Goal: Information Seeking & Learning: Learn about a topic

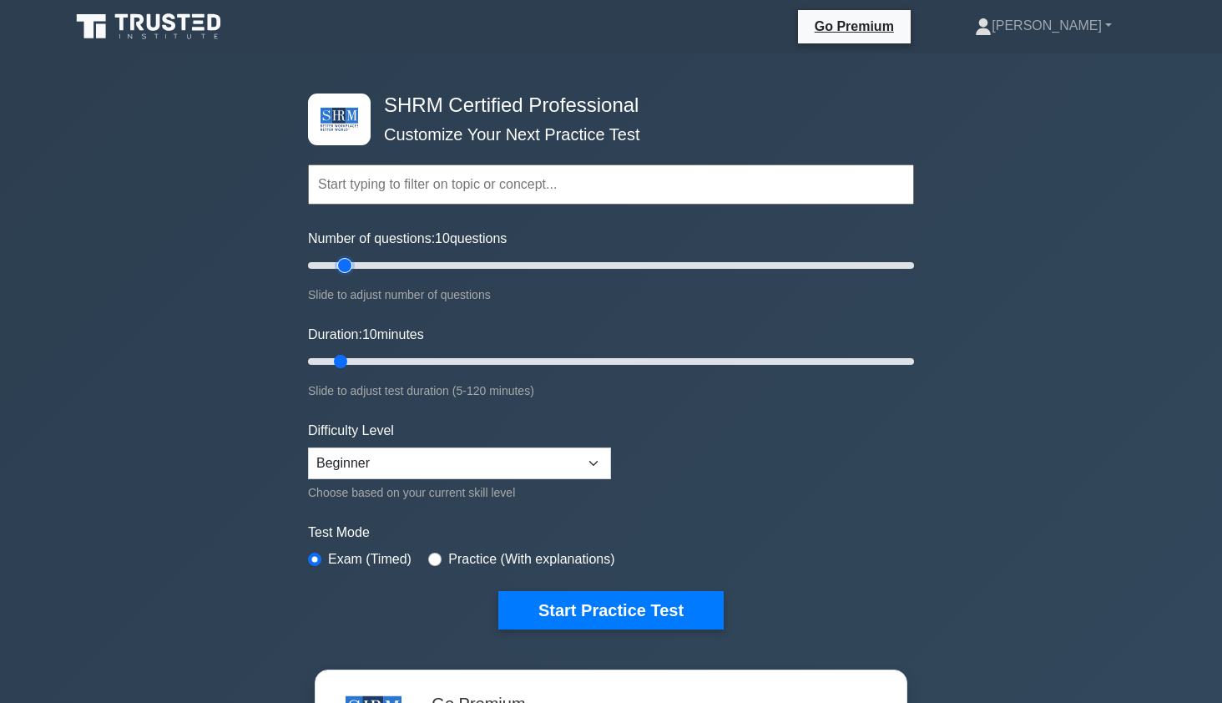
click at [342, 267] on input "Number of questions: 10 questions" at bounding box center [611, 265] width 606 height 20
type input "20"
click at [354, 271] on input "Number of questions: 20 questions" at bounding box center [611, 265] width 606 height 20
click at [353, 359] on input "Duration: 10 minutes" at bounding box center [611, 361] width 606 height 20
click at [361, 364] on input "Duration: 15 minutes" at bounding box center [611, 361] width 606 height 20
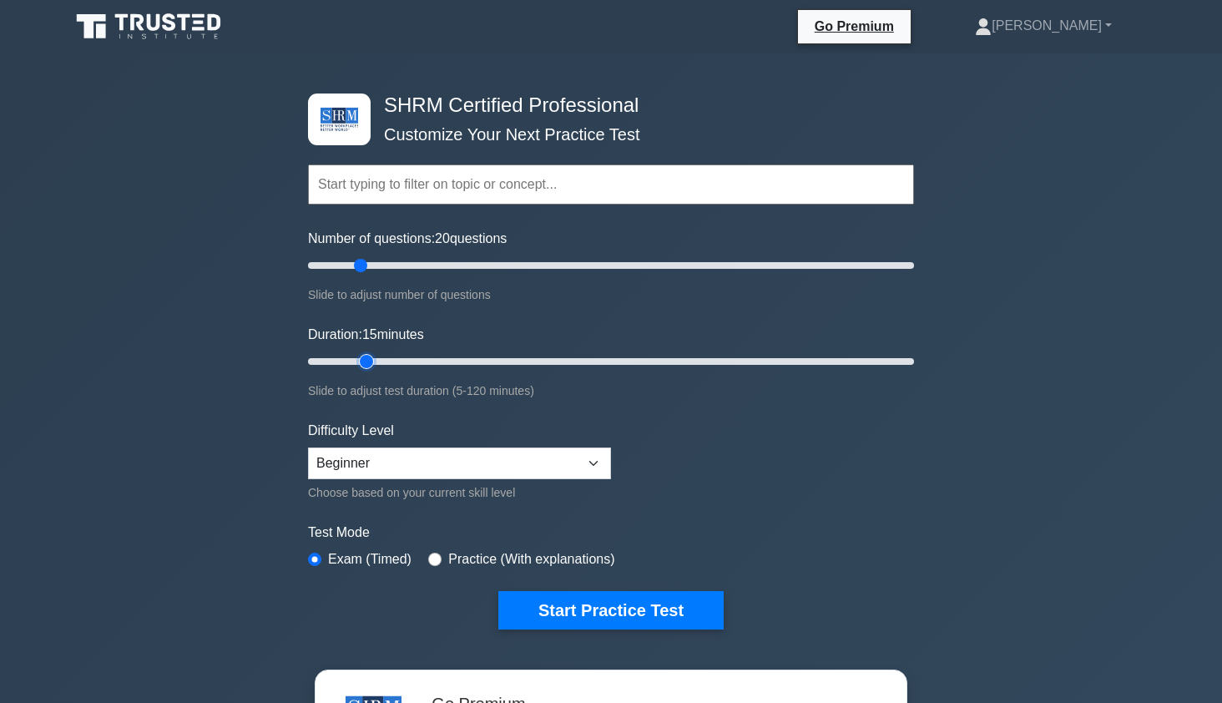
click at [371, 363] on input "Duration: 15 minutes" at bounding box center [611, 361] width 606 height 20
click at [376, 360] on input "Duration: 15 minutes" at bounding box center [611, 361] width 606 height 20
type input "20"
click at [380, 360] on input "Duration: 20 minutes" at bounding box center [611, 361] width 606 height 20
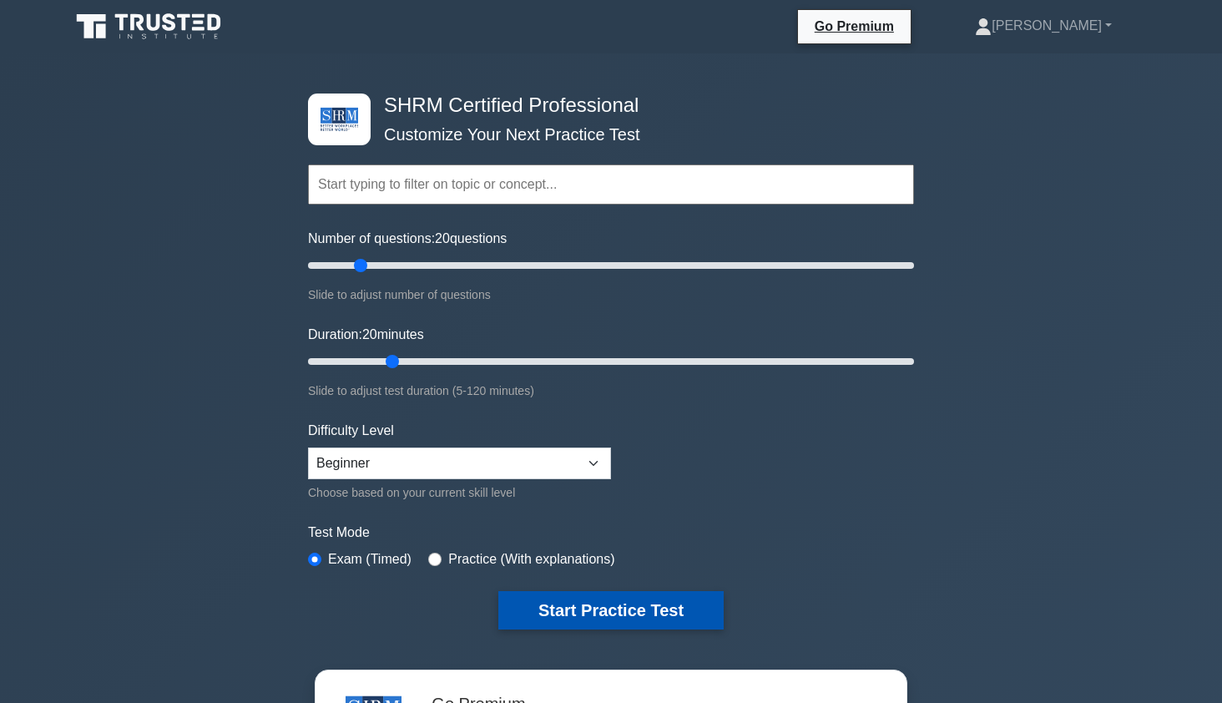
click at [678, 600] on button "Start Practice Test" at bounding box center [610, 610] width 225 height 38
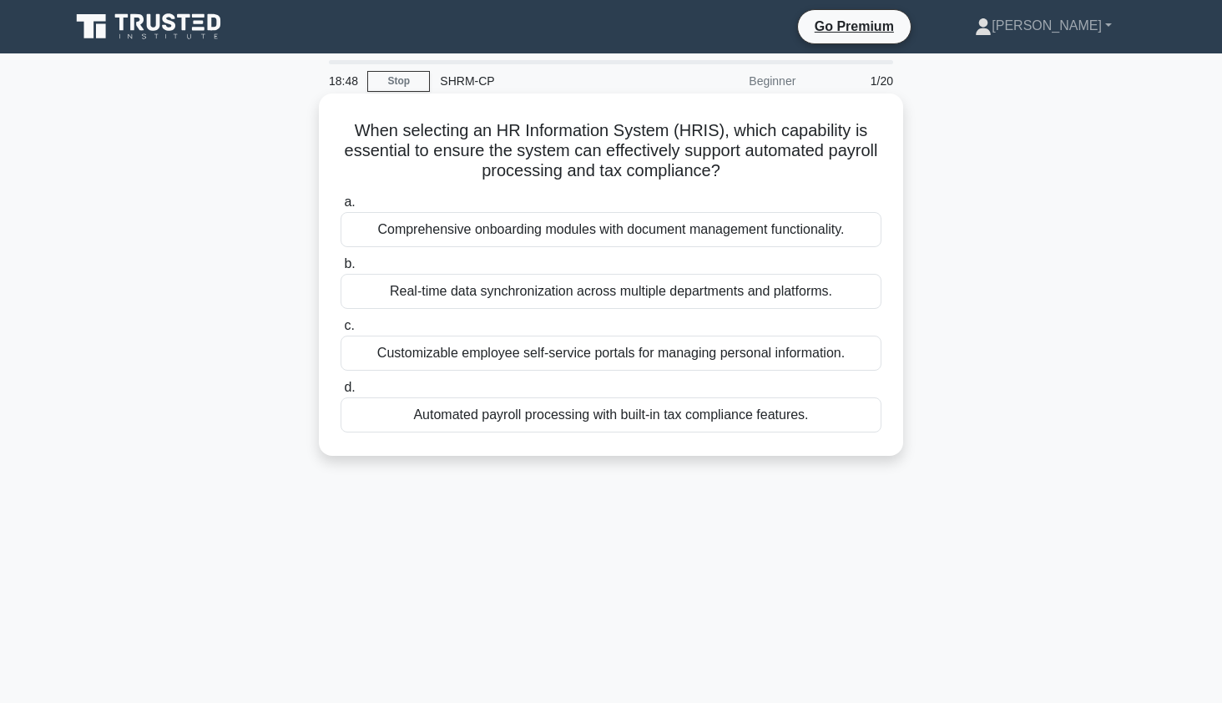
click at [789, 422] on div "Automated payroll processing with built-in tax compliance features." at bounding box center [611, 414] width 541 height 35
click at [341, 393] on input "d. Automated payroll processing with built-in tax compliance features." at bounding box center [341, 387] width 0 height 11
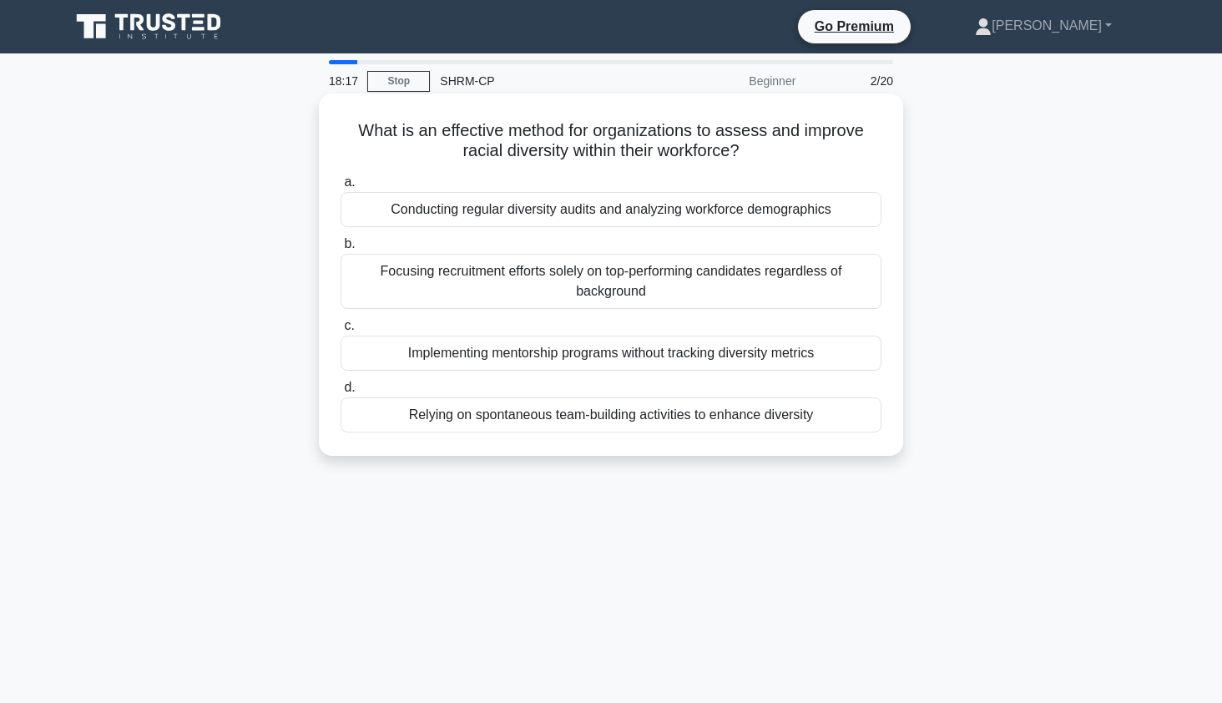
click at [719, 211] on div "Conducting regular diversity audits and analyzing workforce demographics" at bounding box center [611, 209] width 541 height 35
click at [341, 188] on input "a. Conducting regular diversity audits and analyzing workforce demographics" at bounding box center [341, 182] width 0 height 11
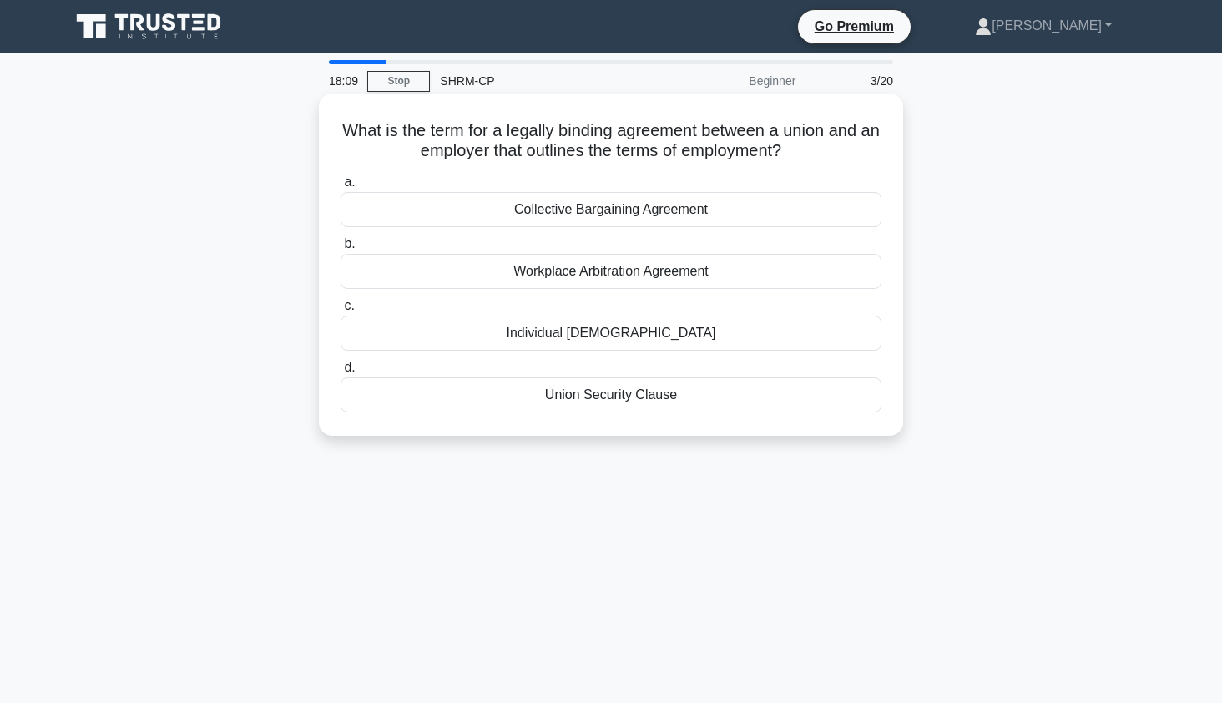
click at [745, 217] on div "Collective Bargaining Agreement" at bounding box center [611, 209] width 541 height 35
click at [341, 188] on input "a. Collective Bargaining Agreement" at bounding box center [341, 182] width 0 height 11
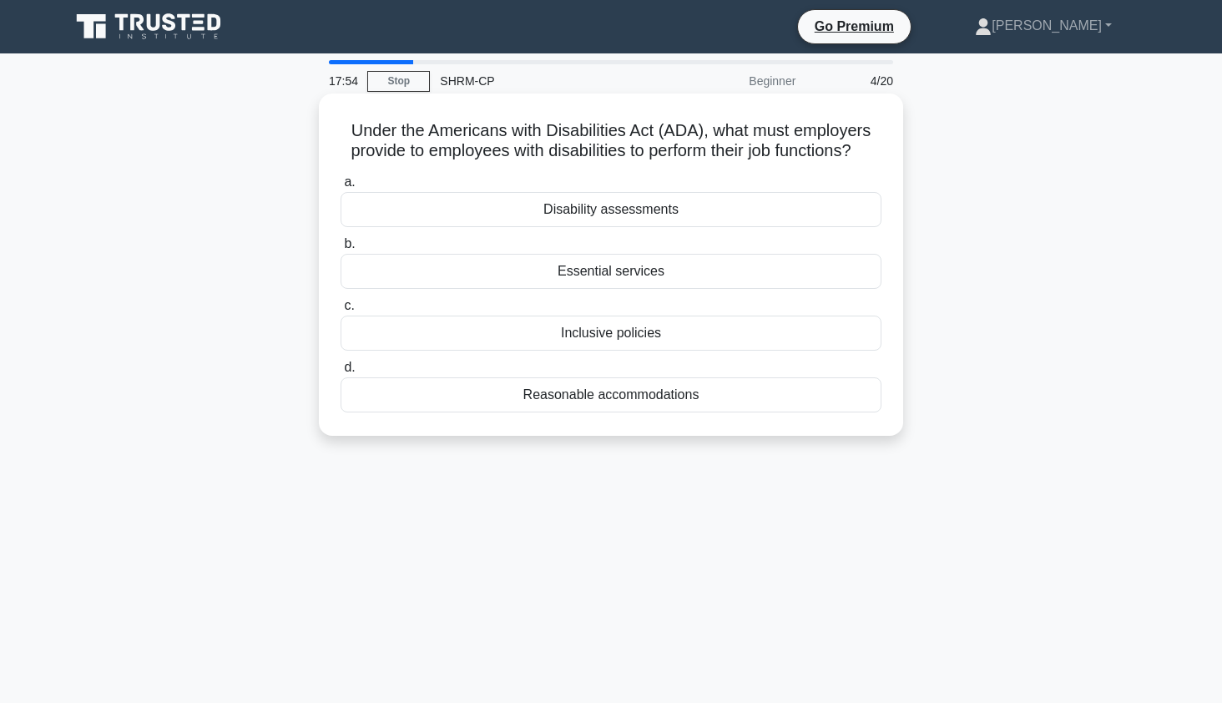
click at [627, 393] on div "Reasonable accommodations" at bounding box center [611, 394] width 541 height 35
click at [341, 373] on input "d. Reasonable accommodations" at bounding box center [341, 367] width 0 height 11
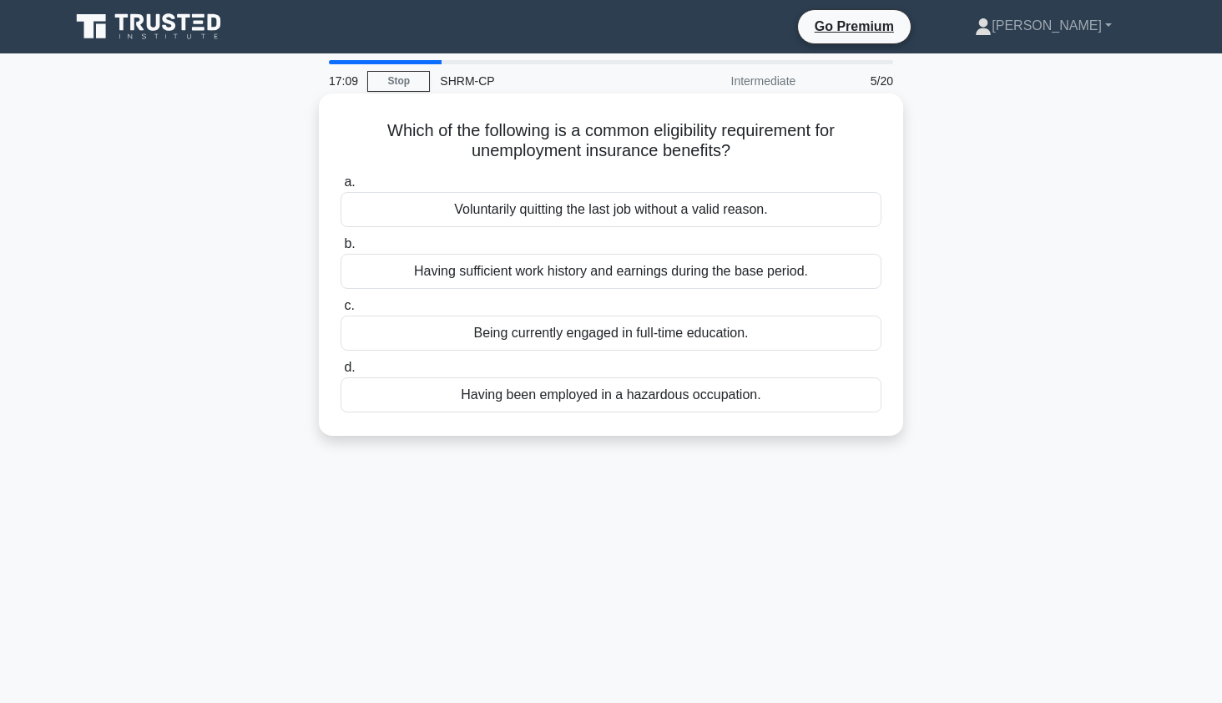
click at [747, 273] on div "Having sufficient work history and earnings during the base period." at bounding box center [611, 271] width 541 height 35
click at [341, 250] on input "b. Having sufficient work history and earnings during the base period." at bounding box center [341, 244] width 0 height 11
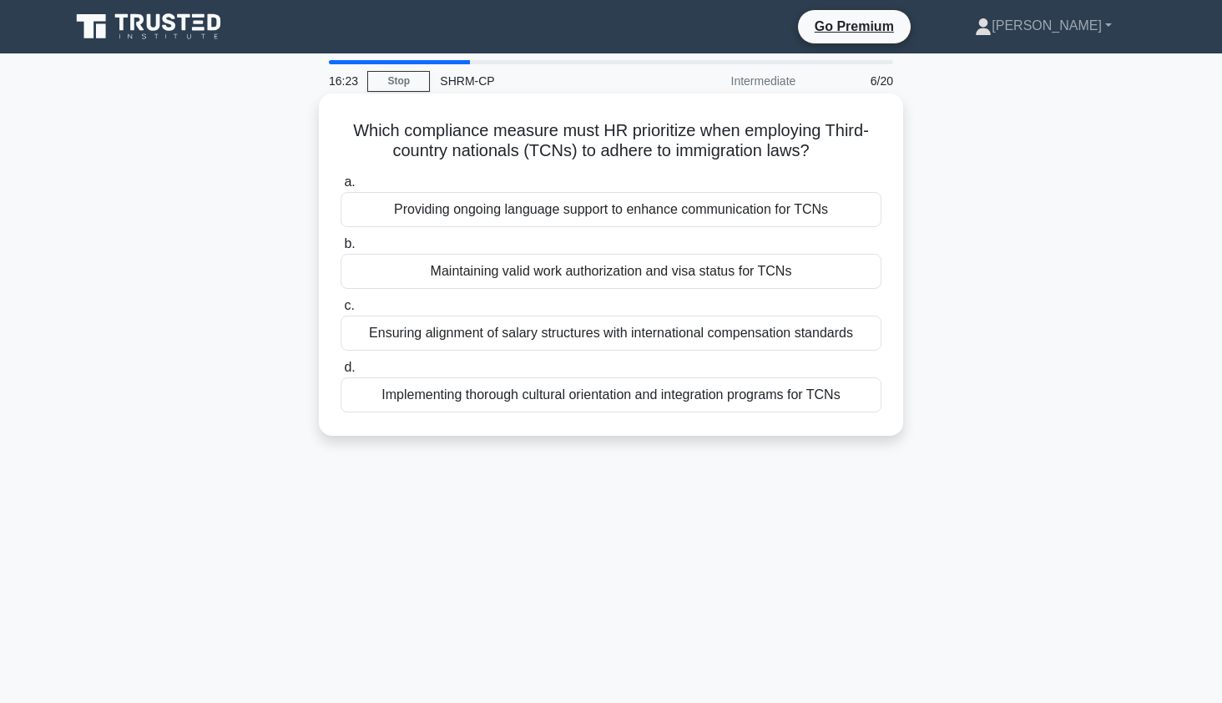
click at [793, 398] on div "Implementing thorough cultural orientation and integration programs for TCNs" at bounding box center [611, 394] width 541 height 35
click at [341, 373] on input "d. Implementing thorough cultural orientation and integration programs for TCNs" at bounding box center [341, 367] width 0 height 11
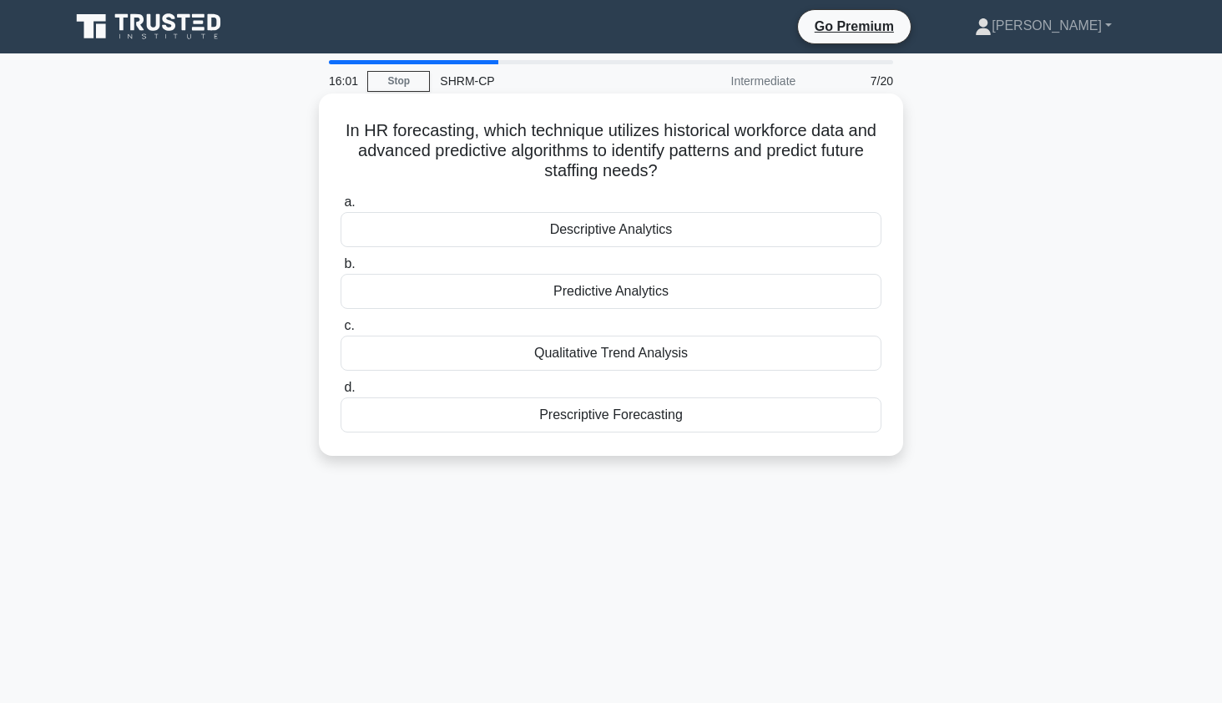
click at [775, 285] on div "Predictive Analytics" at bounding box center [611, 291] width 541 height 35
click at [341, 270] on input "b. Predictive Analytics" at bounding box center [341, 264] width 0 height 11
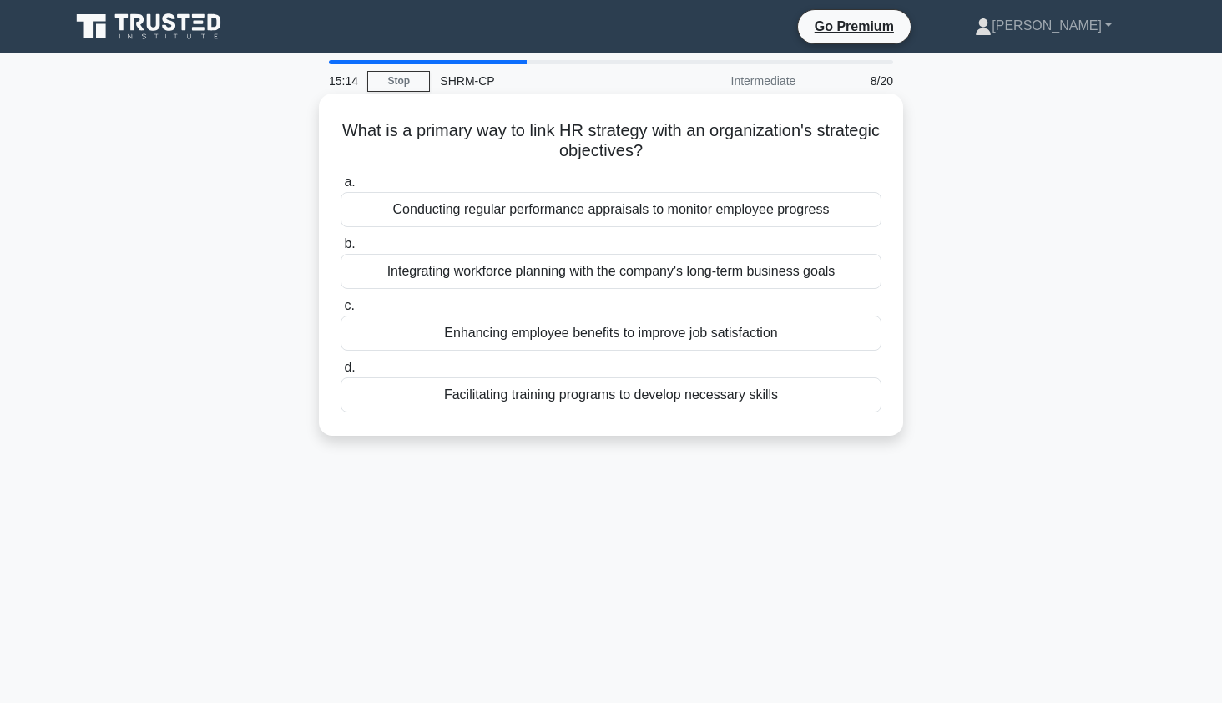
click at [847, 273] on div "Integrating workforce planning with the company's long-term business goals" at bounding box center [611, 271] width 541 height 35
click at [341, 250] on input "b. Integrating workforce planning with the company's long-term business goals" at bounding box center [341, 244] width 0 height 11
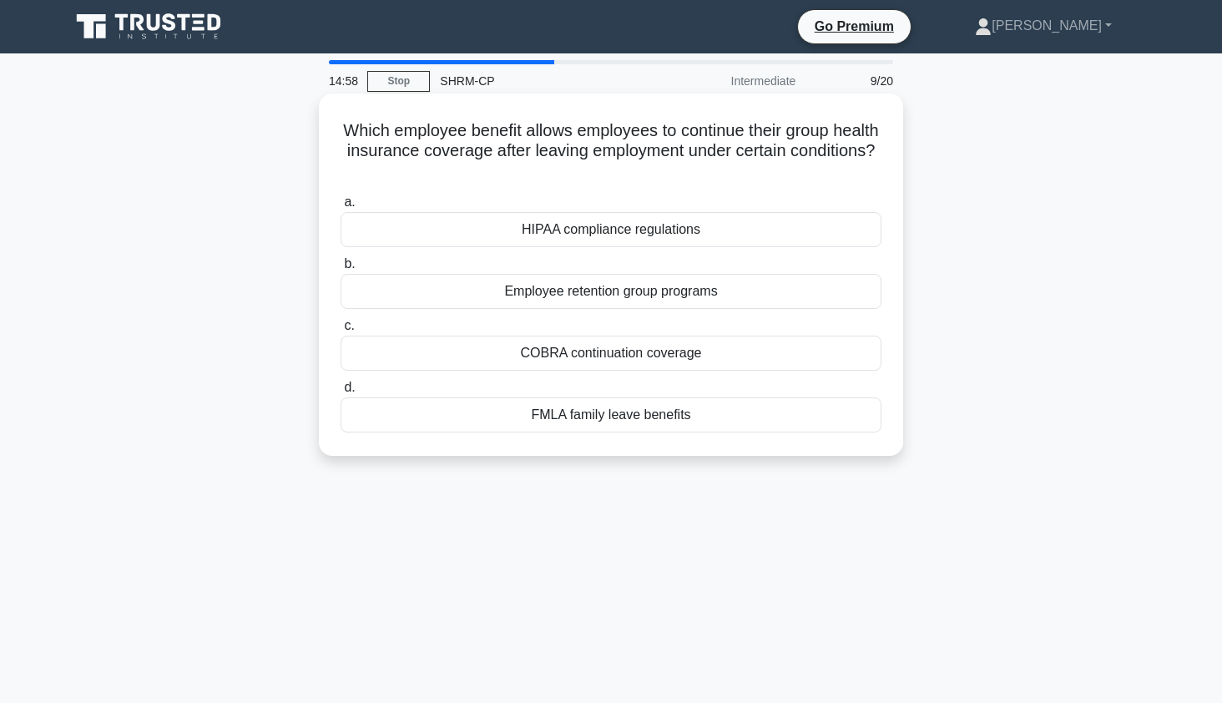
click at [768, 361] on div "COBRA continuation coverage" at bounding box center [611, 353] width 541 height 35
click at [341, 331] on input "c. COBRA continuation coverage" at bounding box center [341, 326] width 0 height 11
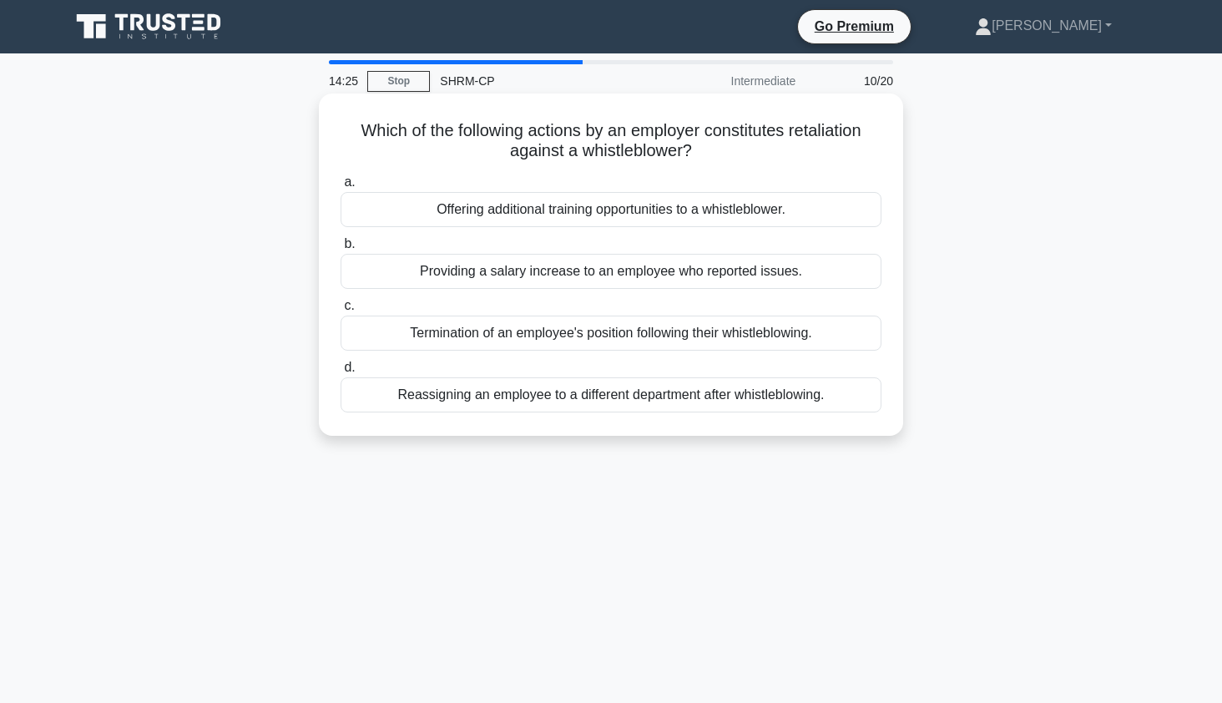
drag, startPoint x: 775, startPoint y: 338, endPoint x: 765, endPoint y: 330, distance: 13.0
click at [765, 330] on div "Termination of an employee's position following their whistleblowing." at bounding box center [611, 332] width 541 height 35
click at [341, 311] on input "c. Termination of an employee's position following their whistleblowing." at bounding box center [341, 305] width 0 height 11
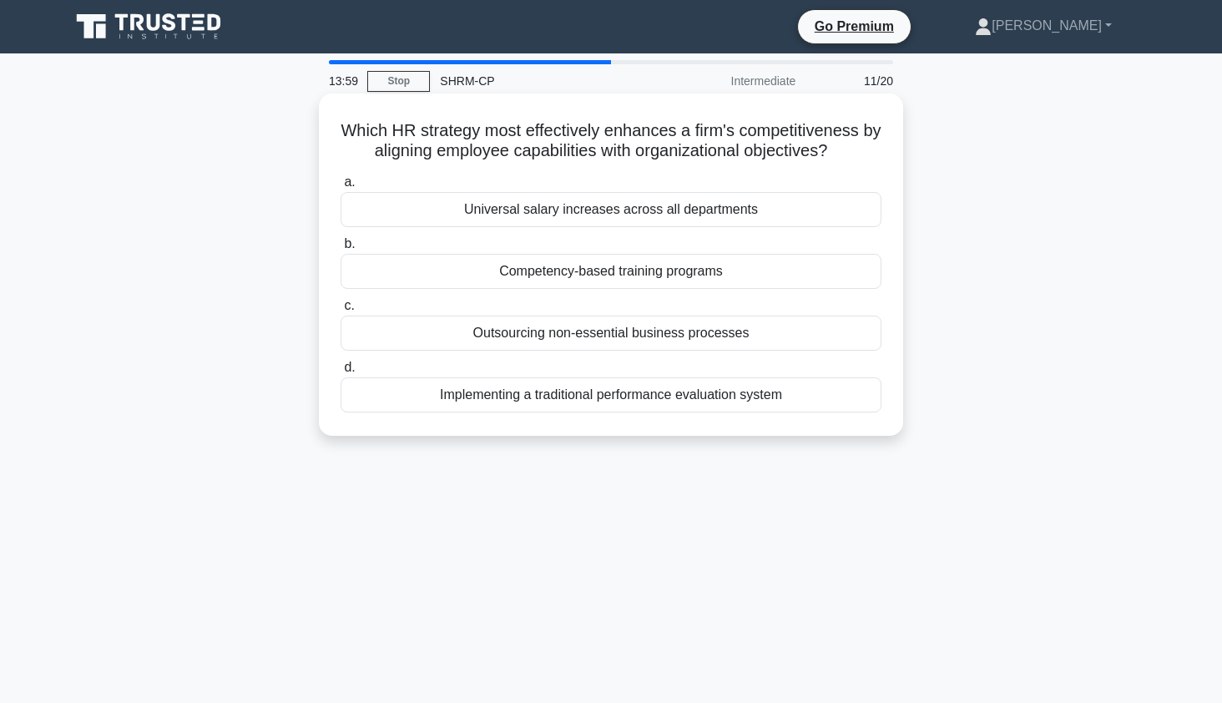
click at [756, 283] on div "Competency-based training programs" at bounding box center [611, 271] width 541 height 35
click at [341, 250] on input "b. Competency-based training programs" at bounding box center [341, 244] width 0 height 11
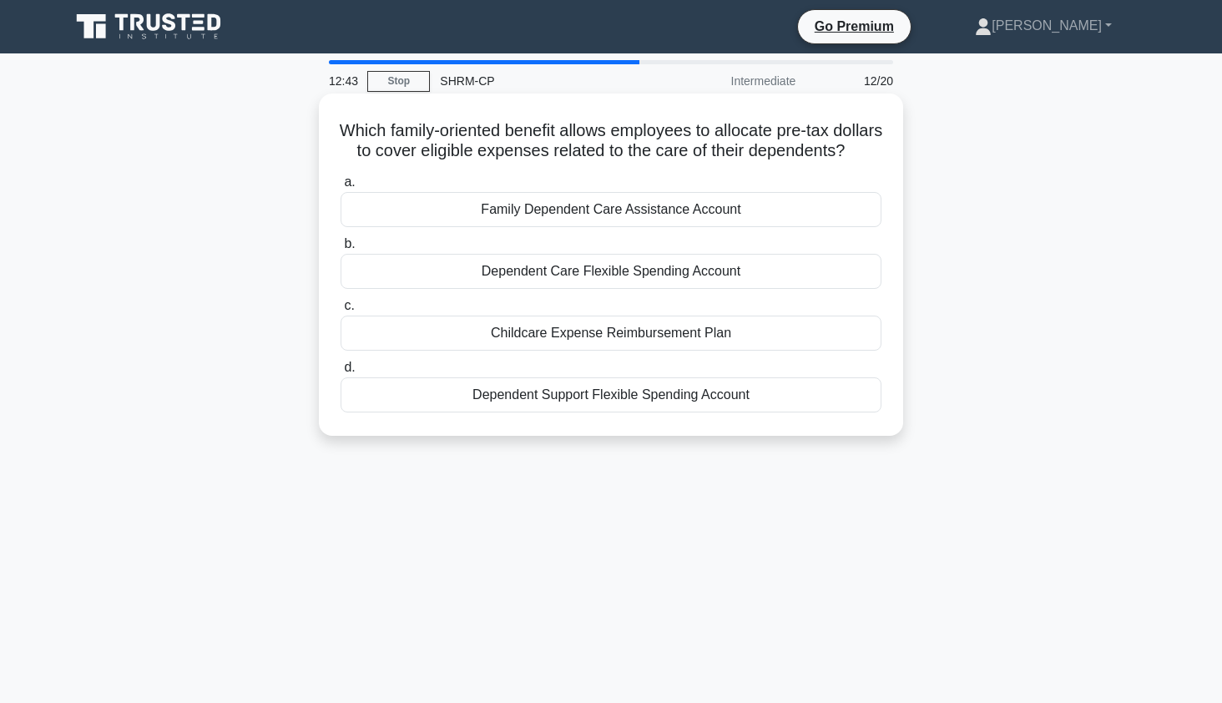
click at [735, 227] on div "Family Dependent Care Assistance Account" at bounding box center [611, 209] width 541 height 35
click at [341, 188] on input "a. Family Dependent Care Assistance Account" at bounding box center [341, 182] width 0 height 11
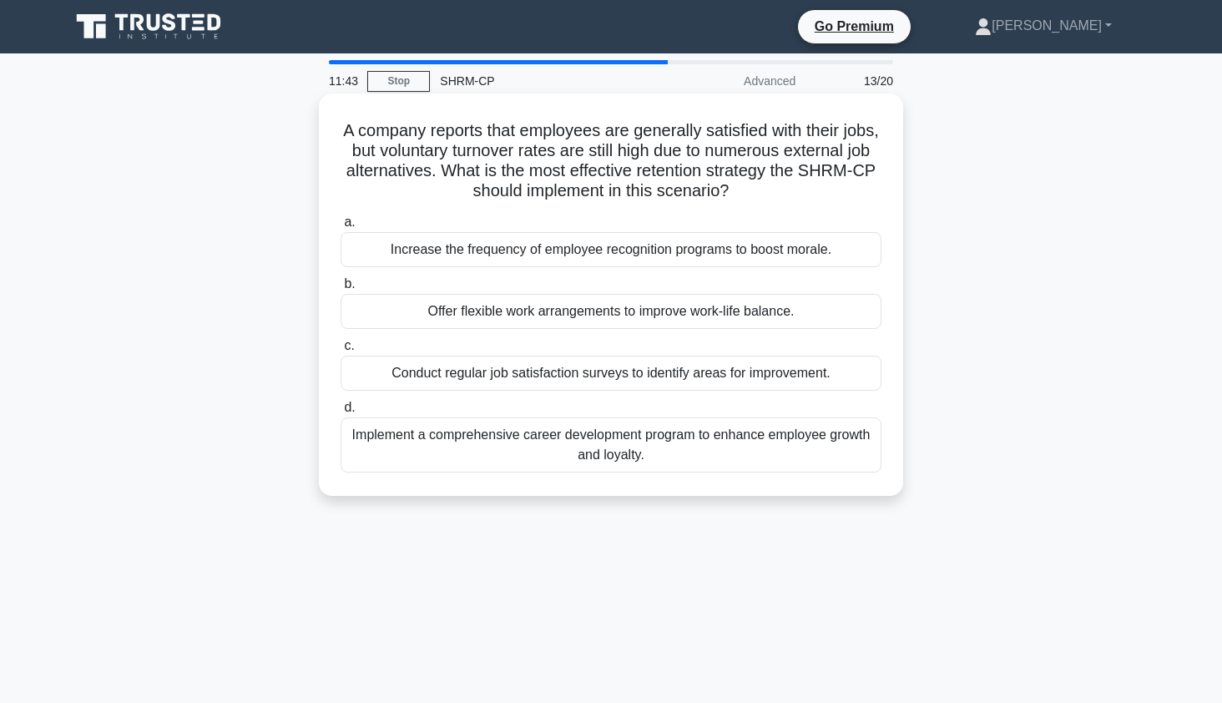
click at [618, 440] on div "Implement a comprehensive career development program to enhance employee growth…" at bounding box center [611, 444] width 541 height 55
click at [341, 413] on input "d. Implement a comprehensive career development program to enhance employee gro…" at bounding box center [341, 407] width 0 height 11
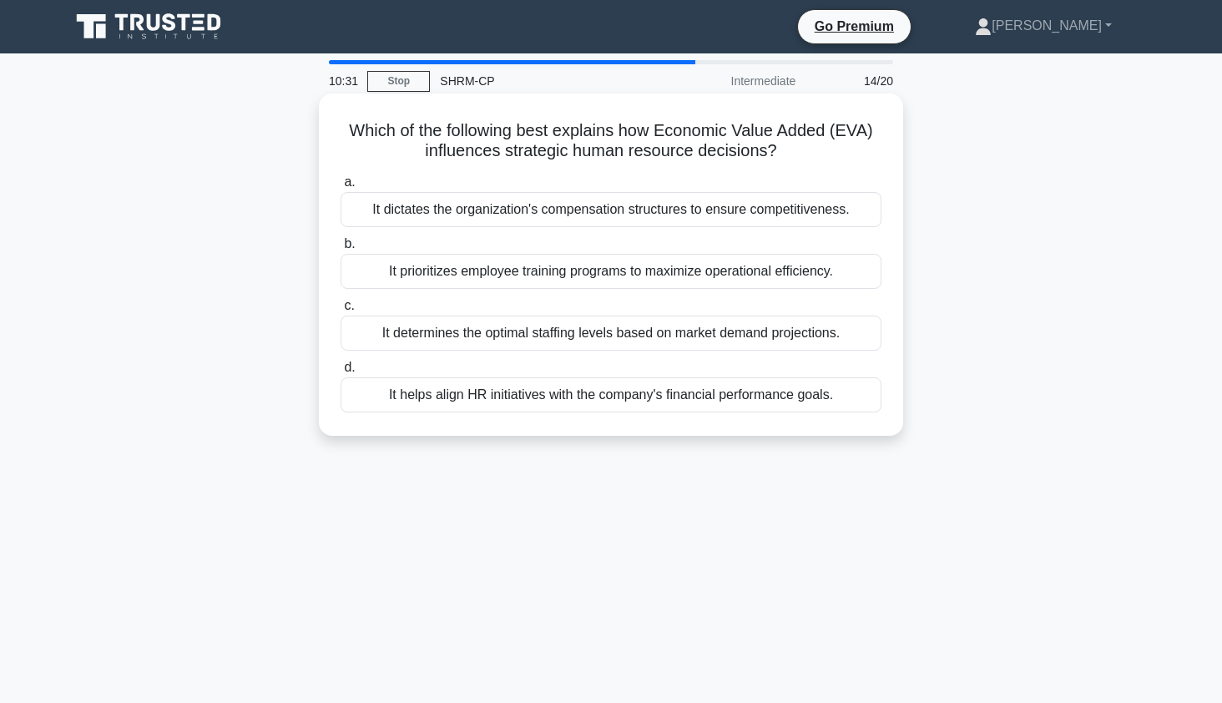
click at [704, 402] on div "It helps align HR initiatives with the company's financial performance goals." at bounding box center [611, 394] width 541 height 35
click at [341, 373] on input "d. It helps align HR initiatives with the company's financial performance goals." at bounding box center [341, 367] width 0 height 11
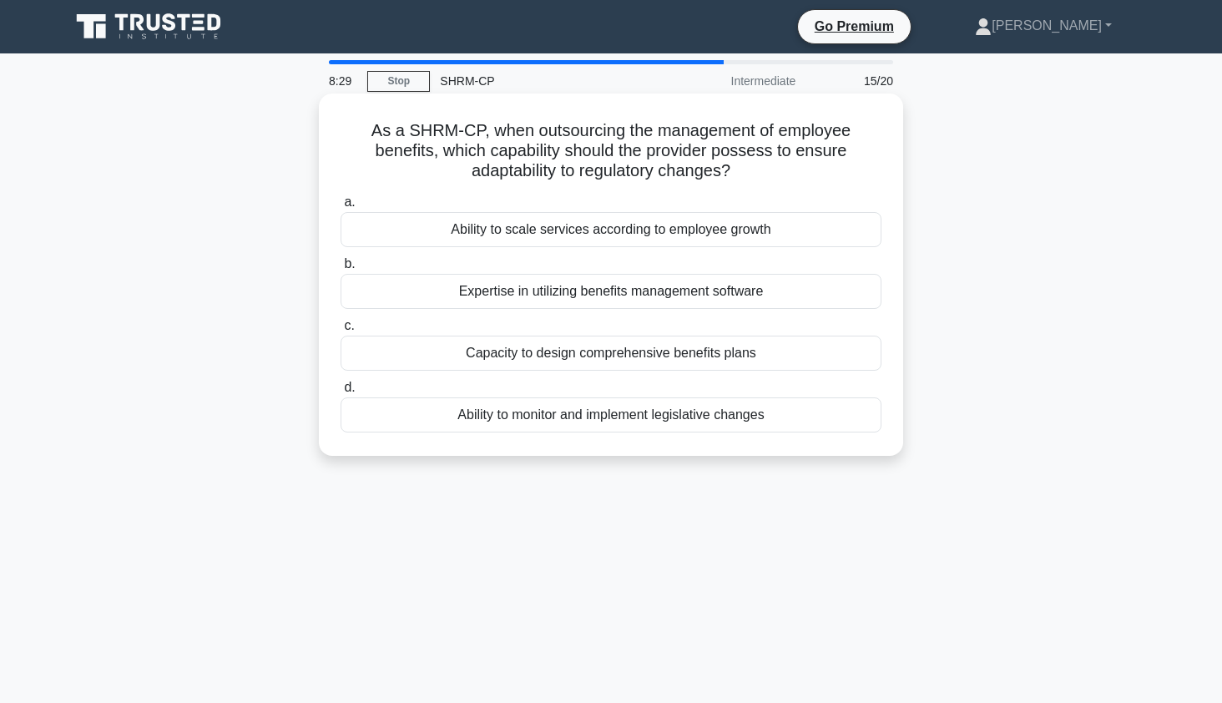
click at [772, 360] on div "Capacity to design comprehensive benefits plans" at bounding box center [611, 353] width 541 height 35
click at [341, 331] on input "c. Capacity to design comprehensive benefits plans" at bounding box center [341, 326] width 0 height 11
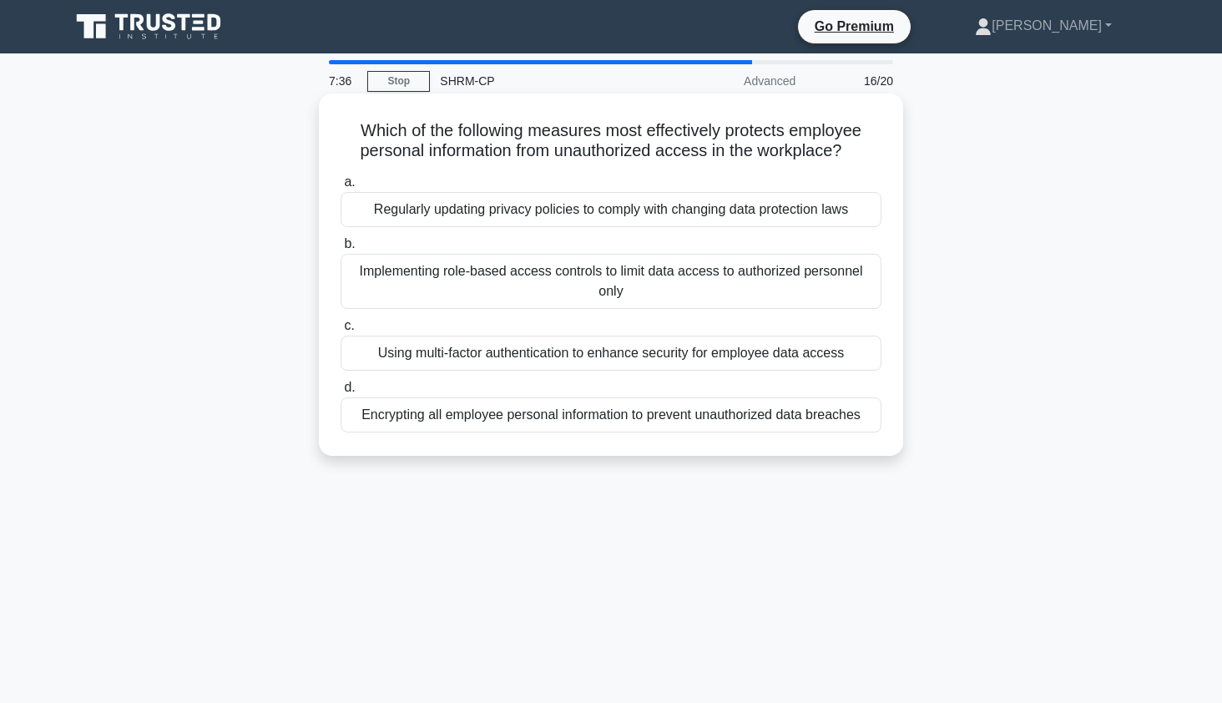
click at [834, 288] on div "Implementing role-based access controls to limit data access to authorized pers…" at bounding box center [611, 281] width 541 height 55
click at [341, 250] on input "b. Implementing role-based access controls to limit data access to authorized p…" at bounding box center [341, 244] width 0 height 11
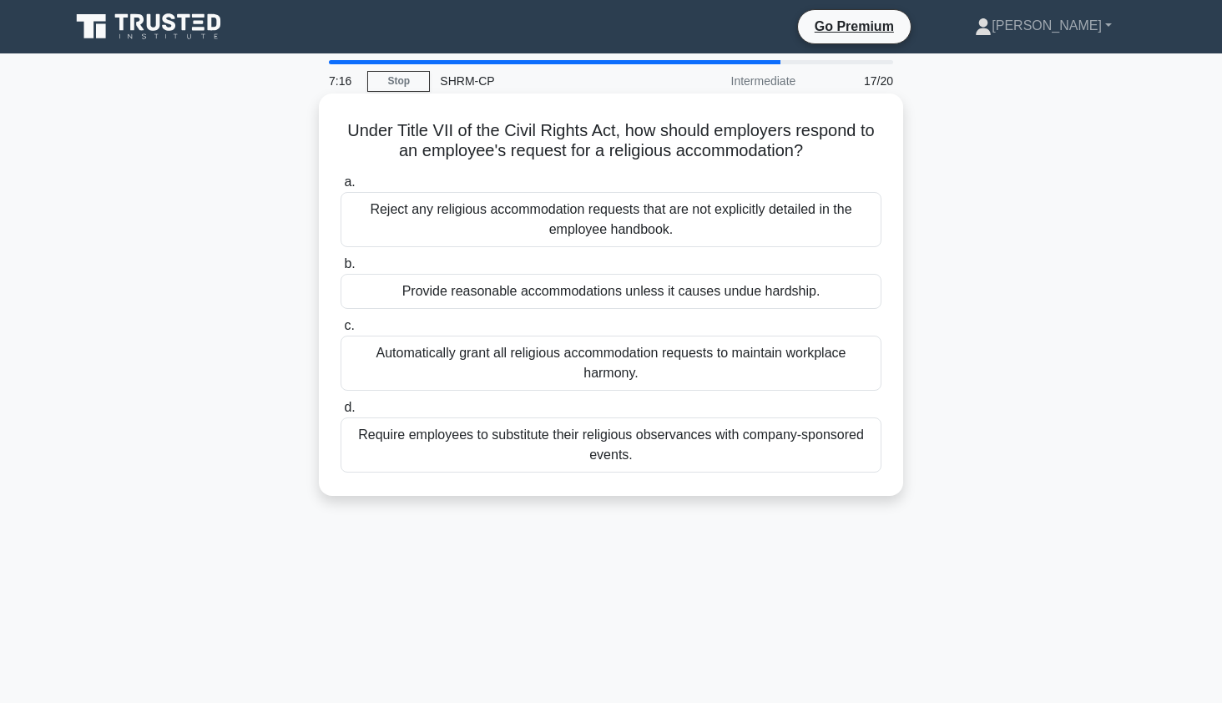
click at [730, 295] on div "Provide reasonable accommodations unless it causes undue hardship." at bounding box center [611, 291] width 541 height 35
click at [341, 270] on input "b. Provide reasonable accommodations unless it causes undue hardship." at bounding box center [341, 264] width 0 height 11
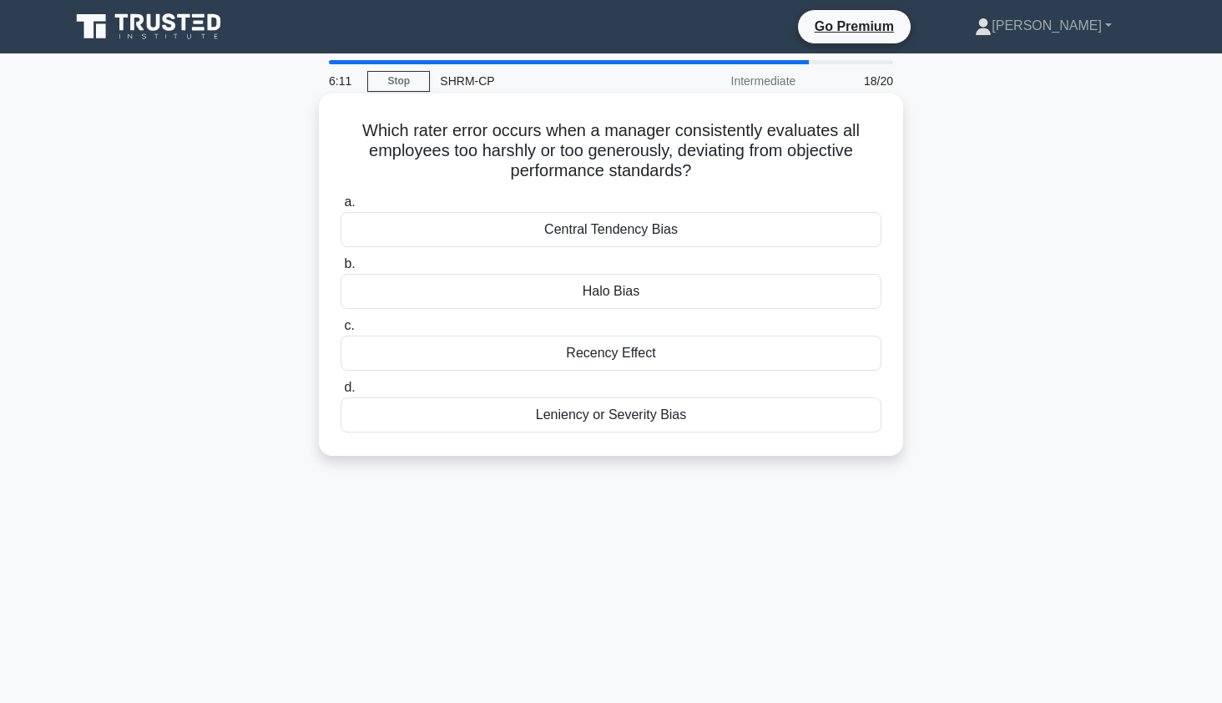
click at [596, 416] on div "Leniency or Severity Bias" at bounding box center [611, 414] width 541 height 35
click at [341, 393] on input "d. Leniency or Severity Bias" at bounding box center [341, 387] width 0 height 11
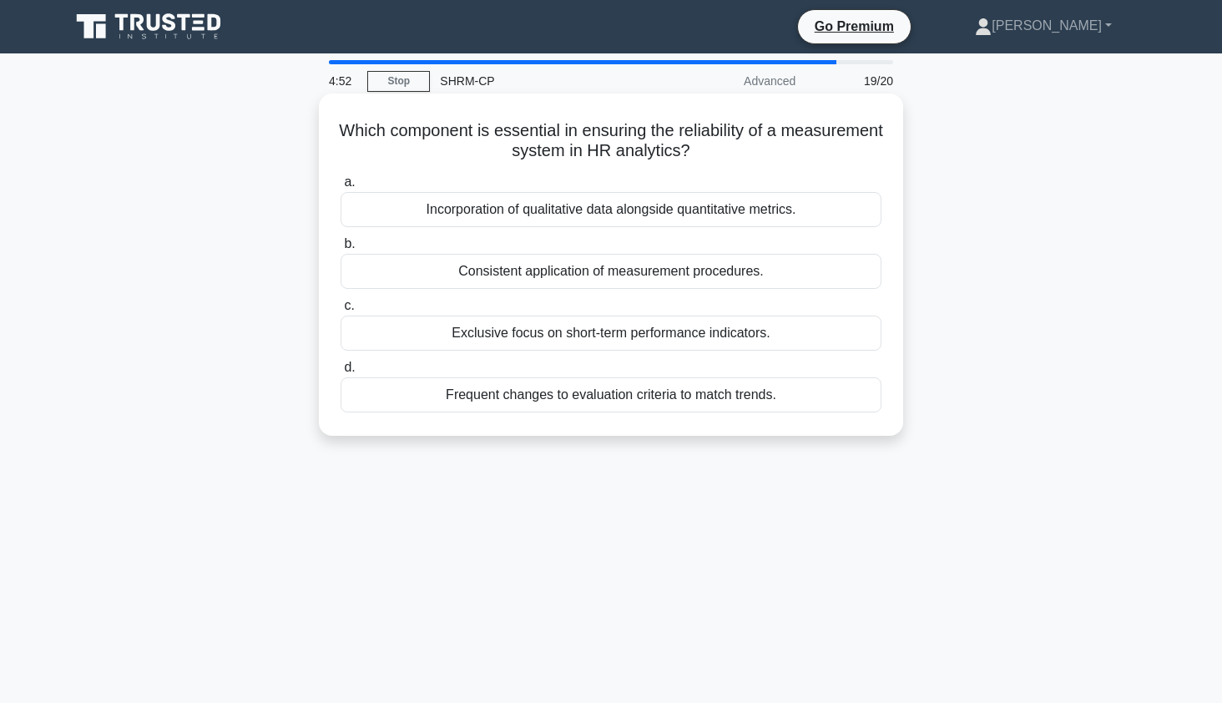
click at [633, 275] on div "Consistent application of measurement procedures." at bounding box center [611, 271] width 541 height 35
click at [341, 250] on input "b. Consistent application of measurement procedures." at bounding box center [341, 244] width 0 height 11
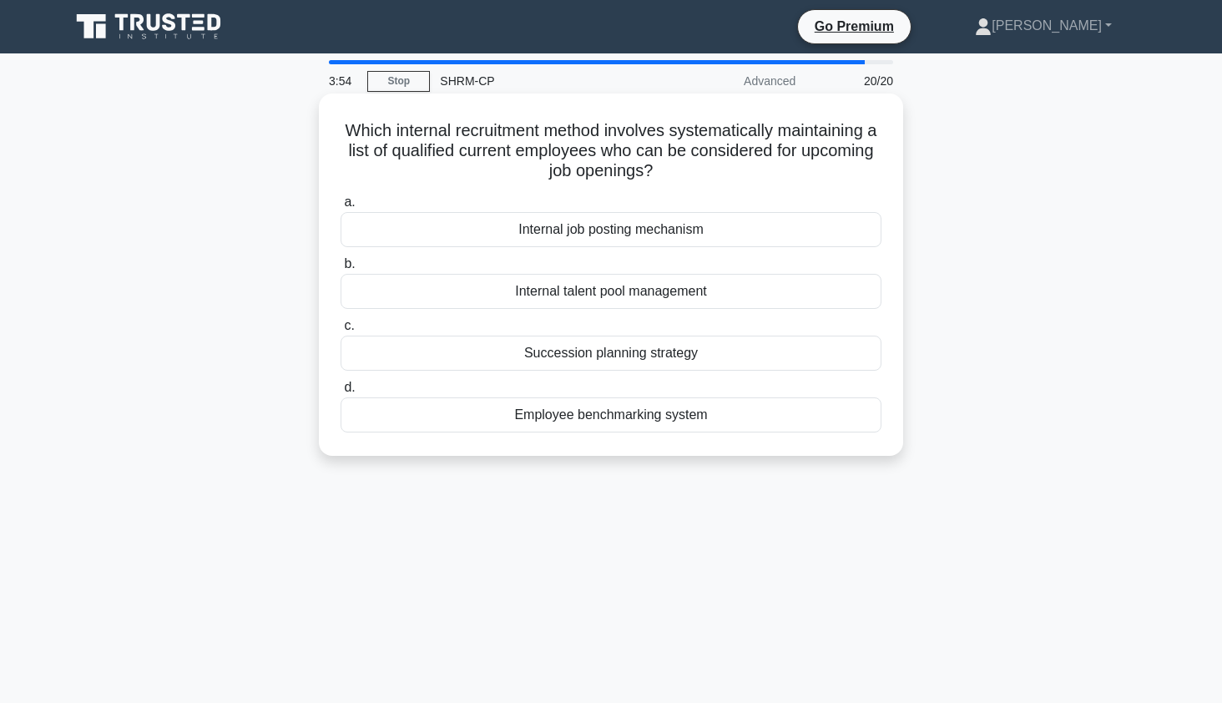
click at [729, 358] on div "Succession planning strategy" at bounding box center [611, 353] width 541 height 35
click at [341, 331] on input "c. Succession planning strategy" at bounding box center [341, 326] width 0 height 11
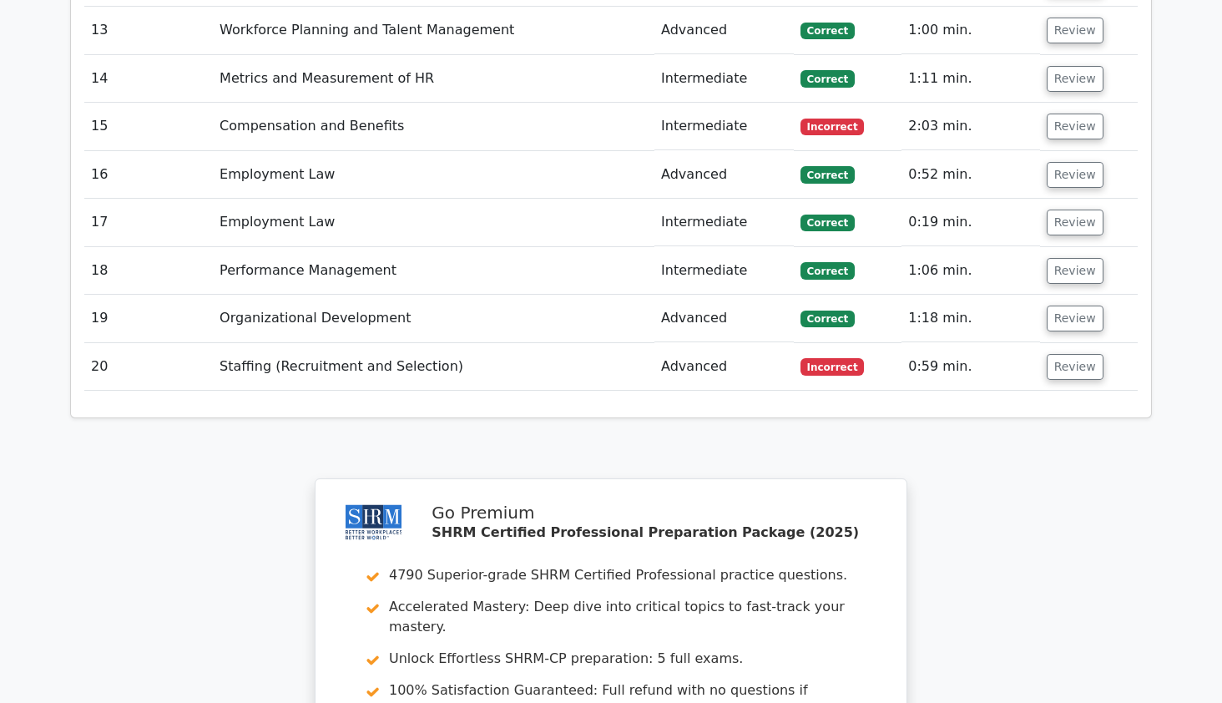
scroll to position [2821, 0]
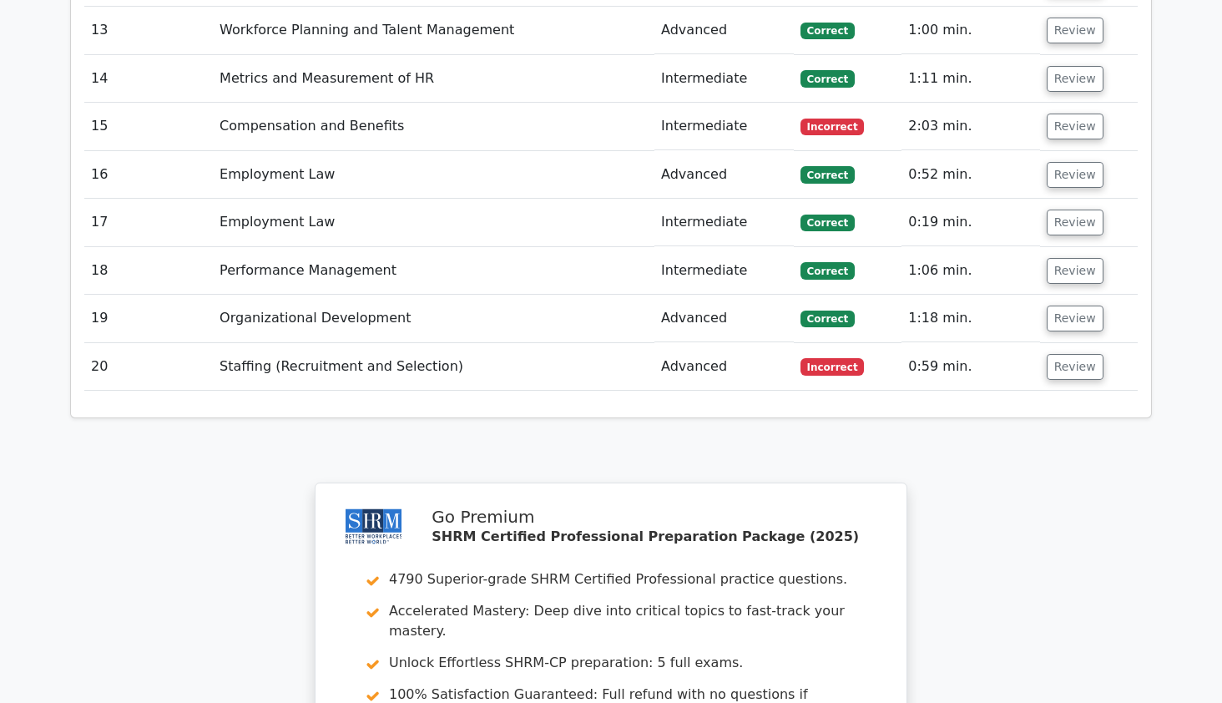
click at [357, 343] on td "Staffing (Recruitment and Selection)" at bounding box center [434, 367] width 442 height 48
click at [360, 343] on td "Staffing (Recruitment and Selection)" at bounding box center [434, 367] width 442 height 48
click at [1071, 354] on button "Review" at bounding box center [1075, 367] width 57 height 26
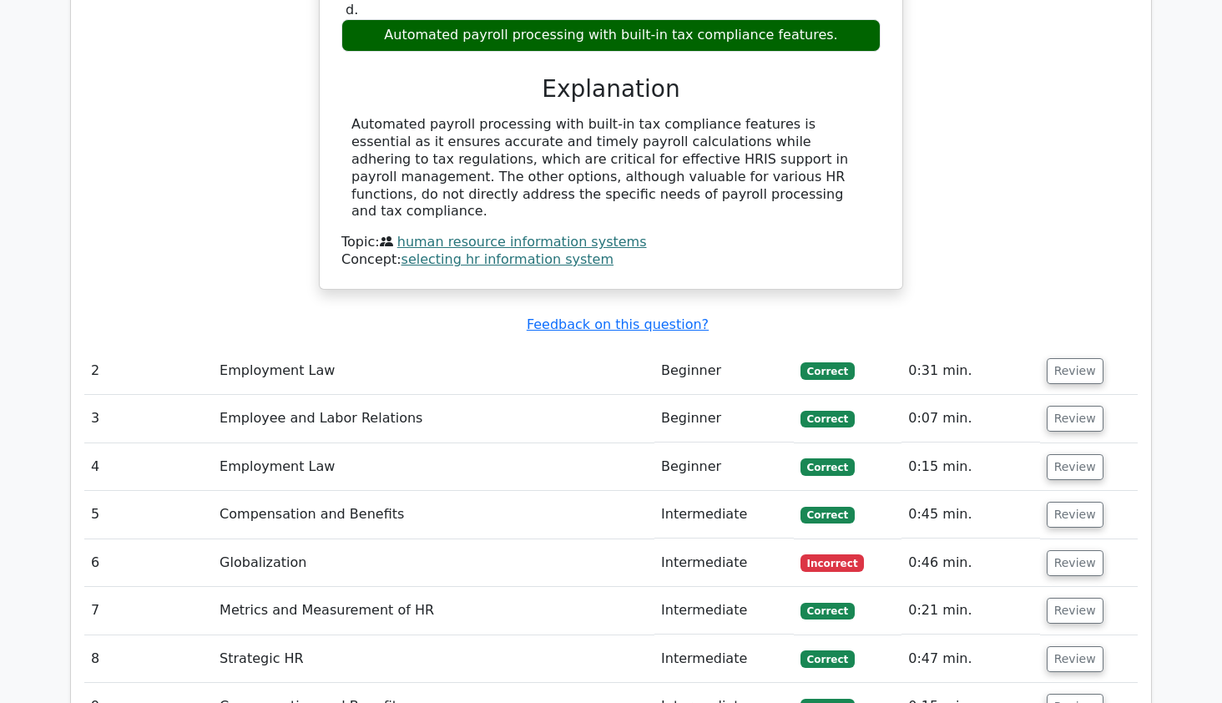
scroll to position [1996, 0]
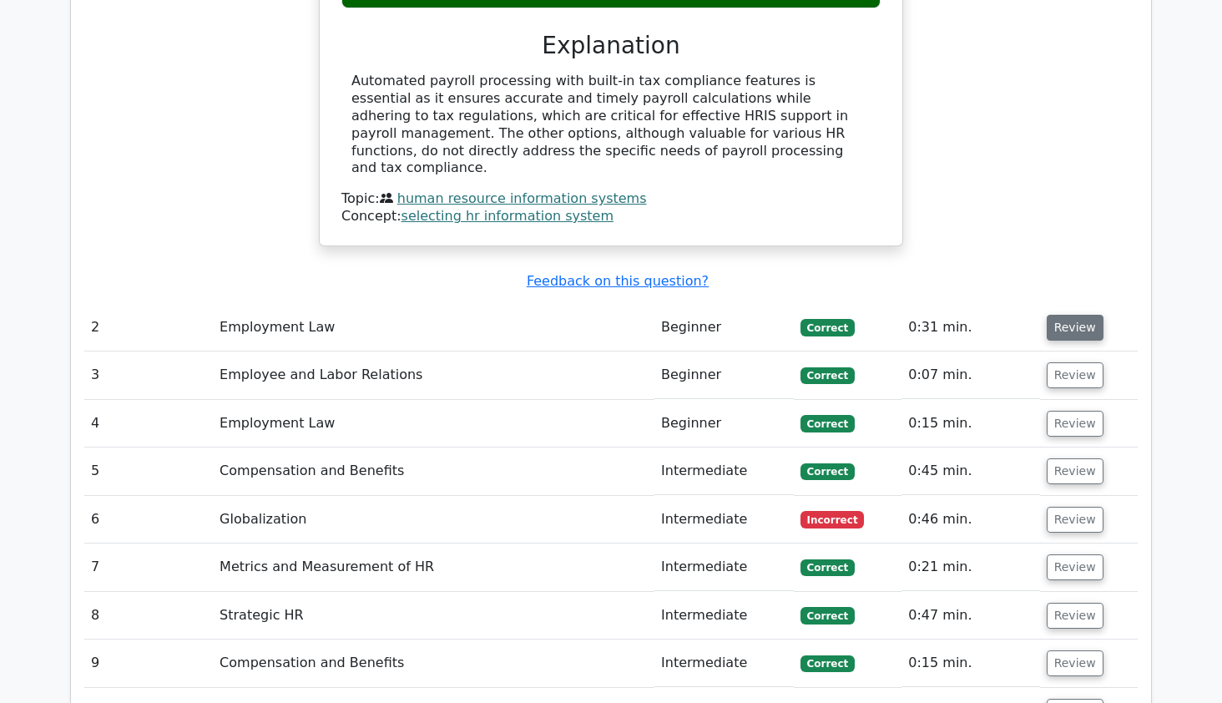
click at [1078, 315] on button "Review" at bounding box center [1075, 328] width 57 height 26
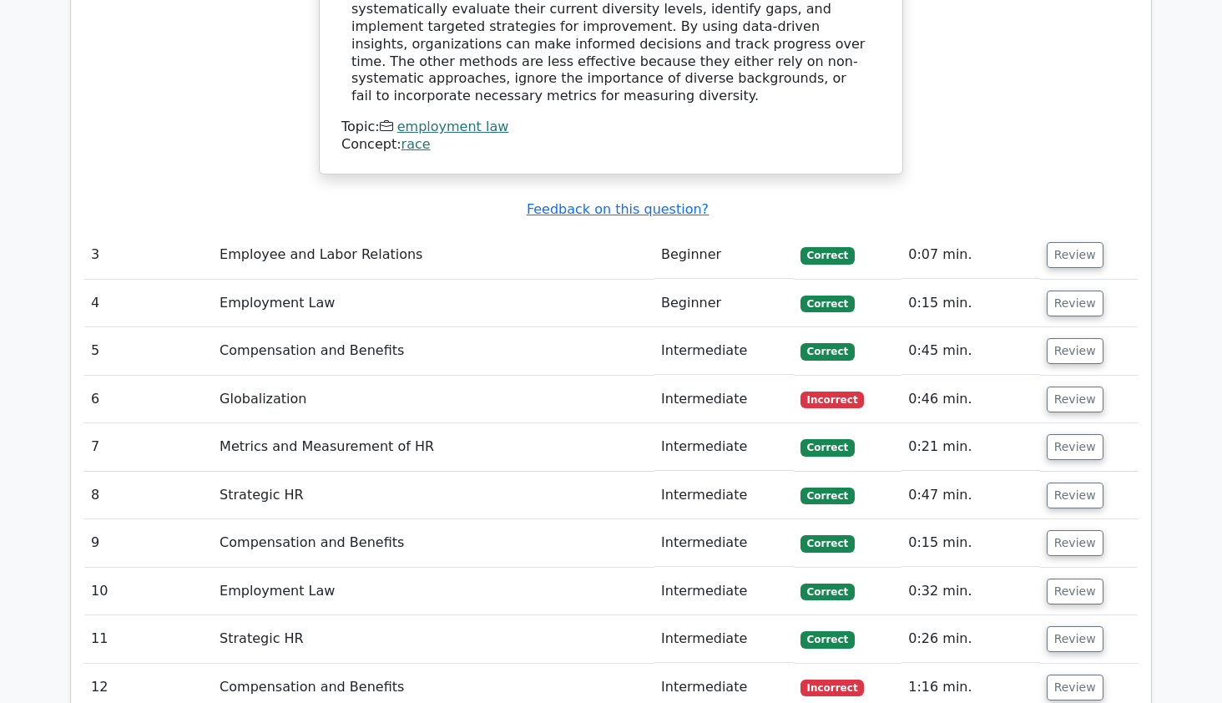
scroll to position [2821, 0]
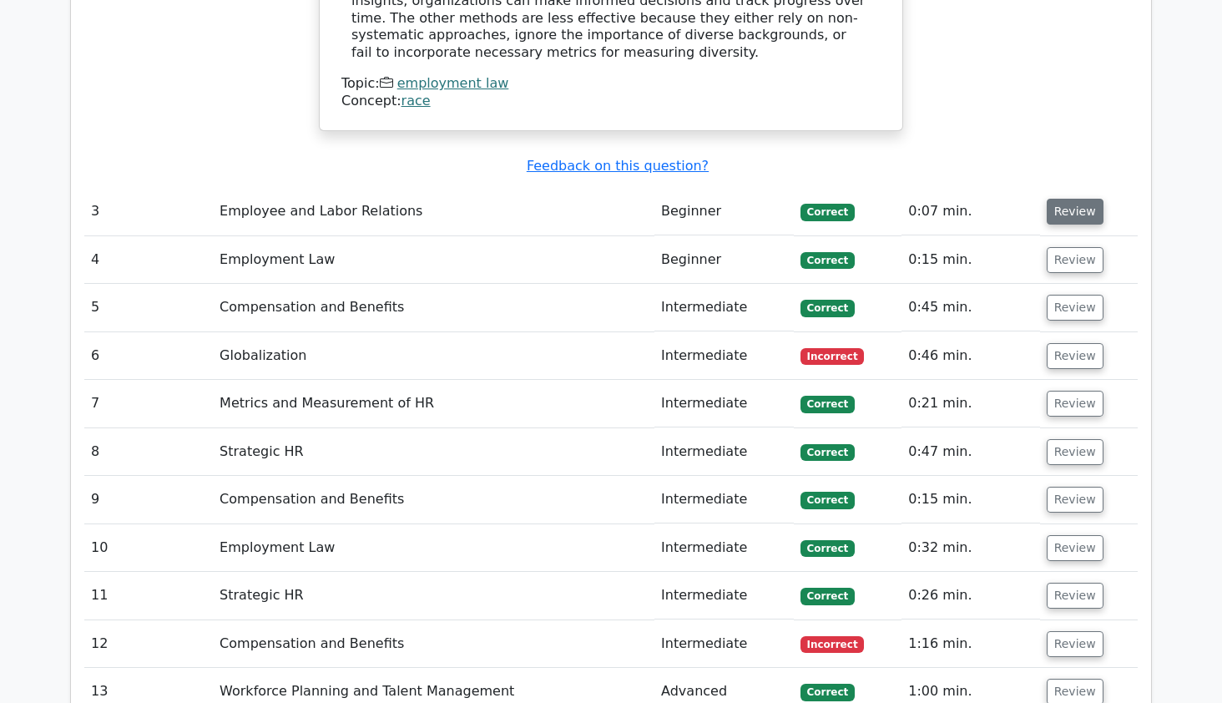
click at [1075, 199] on button "Review" at bounding box center [1075, 212] width 57 height 26
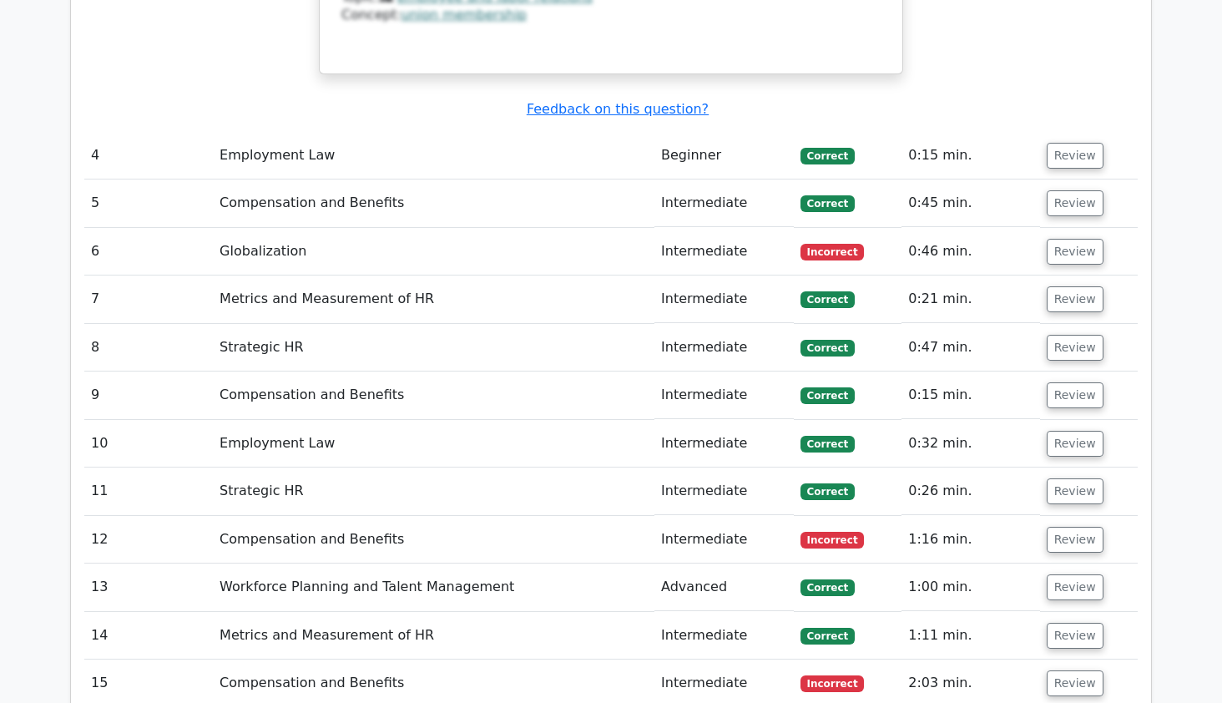
scroll to position [3602, 0]
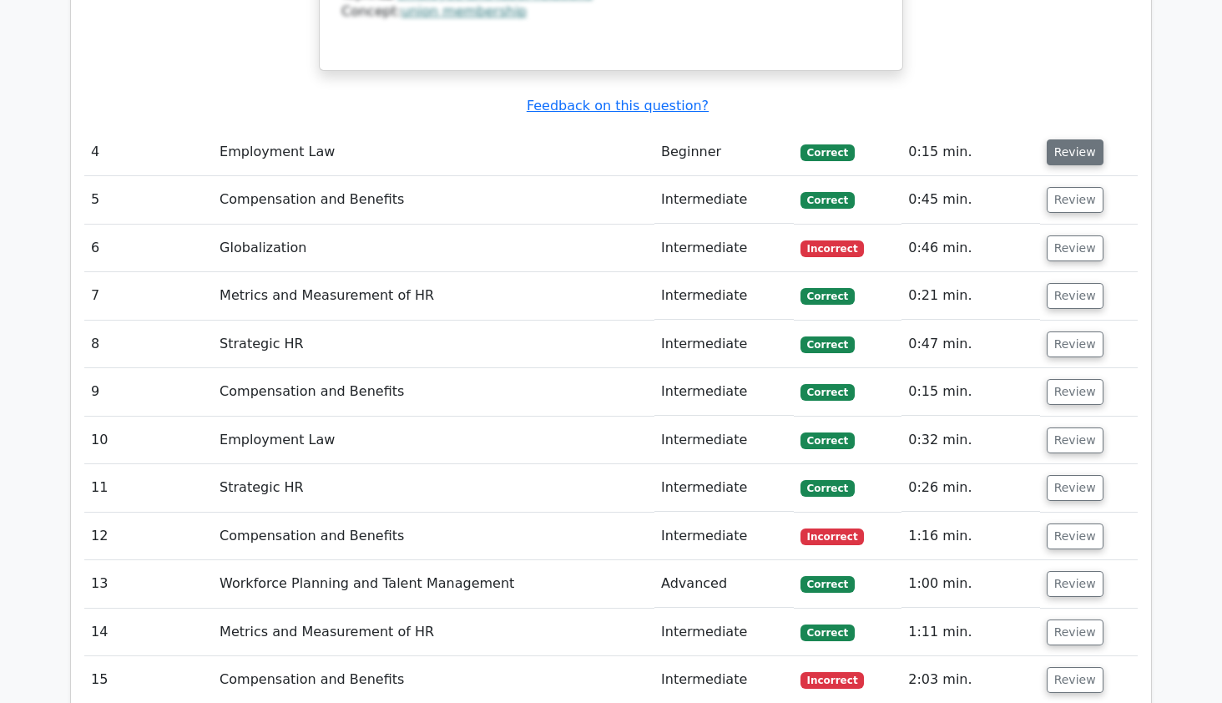
click at [1074, 139] on button "Review" at bounding box center [1075, 152] width 57 height 26
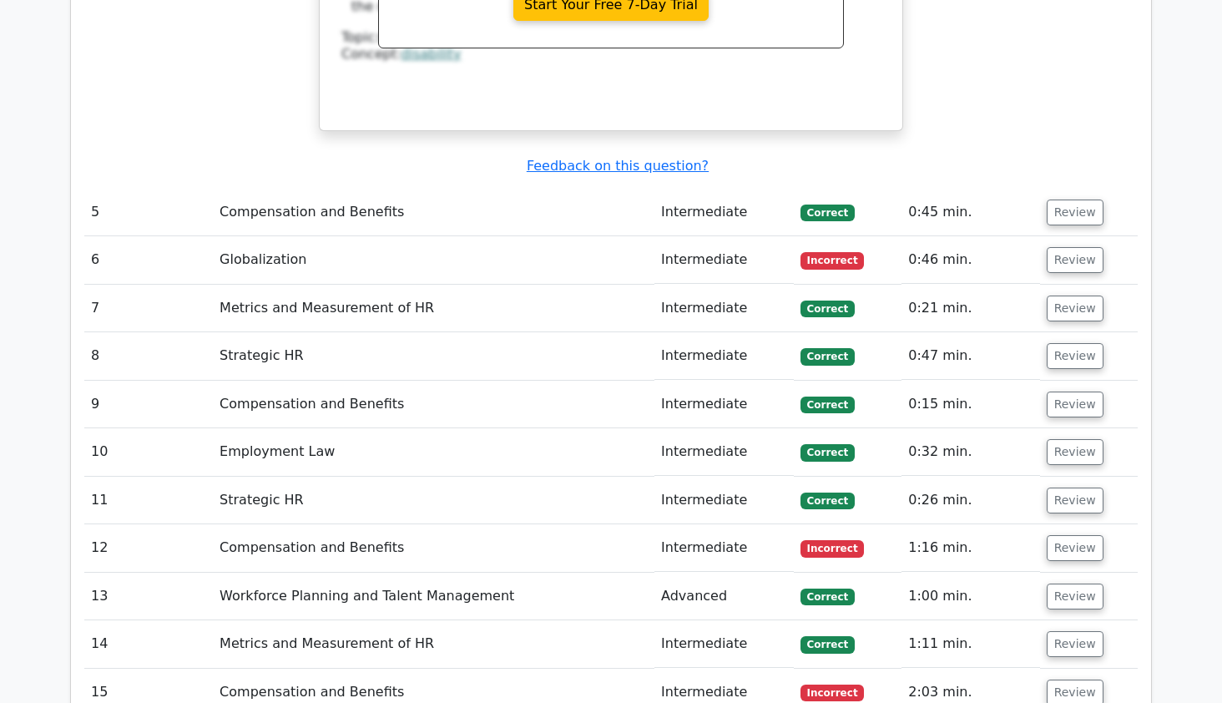
scroll to position [4297, 0]
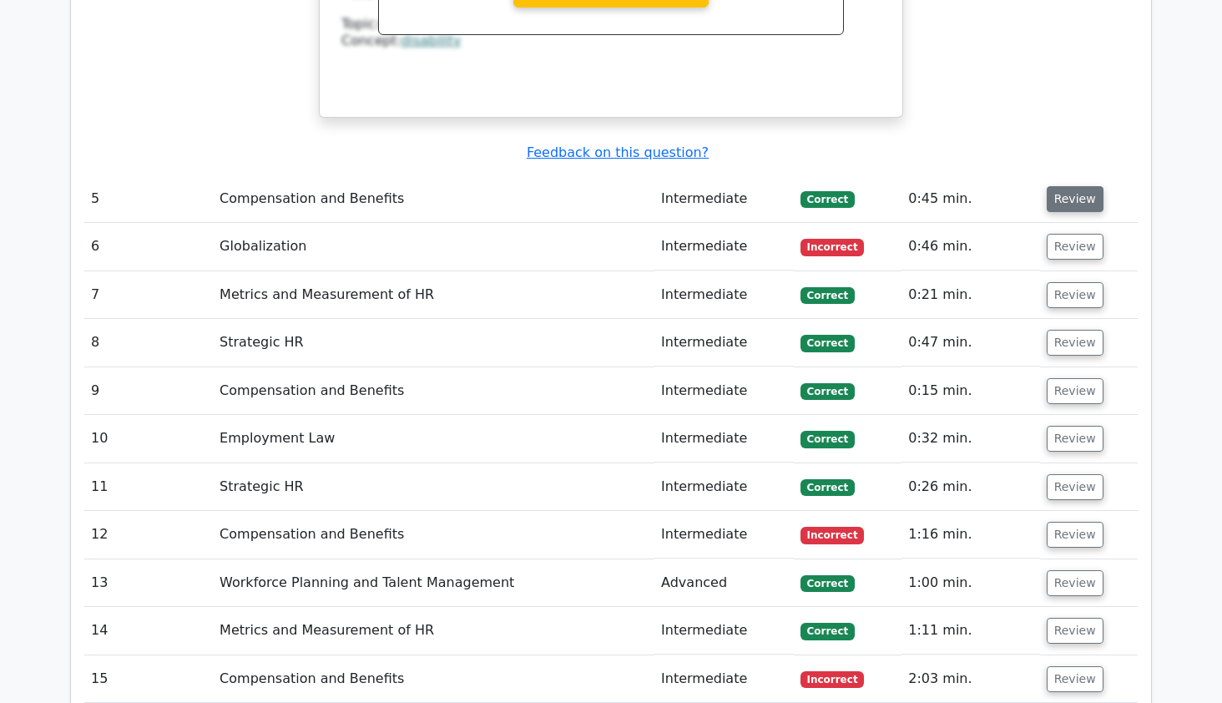
click at [1074, 186] on button "Review" at bounding box center [1075, 199] width 57 height 26
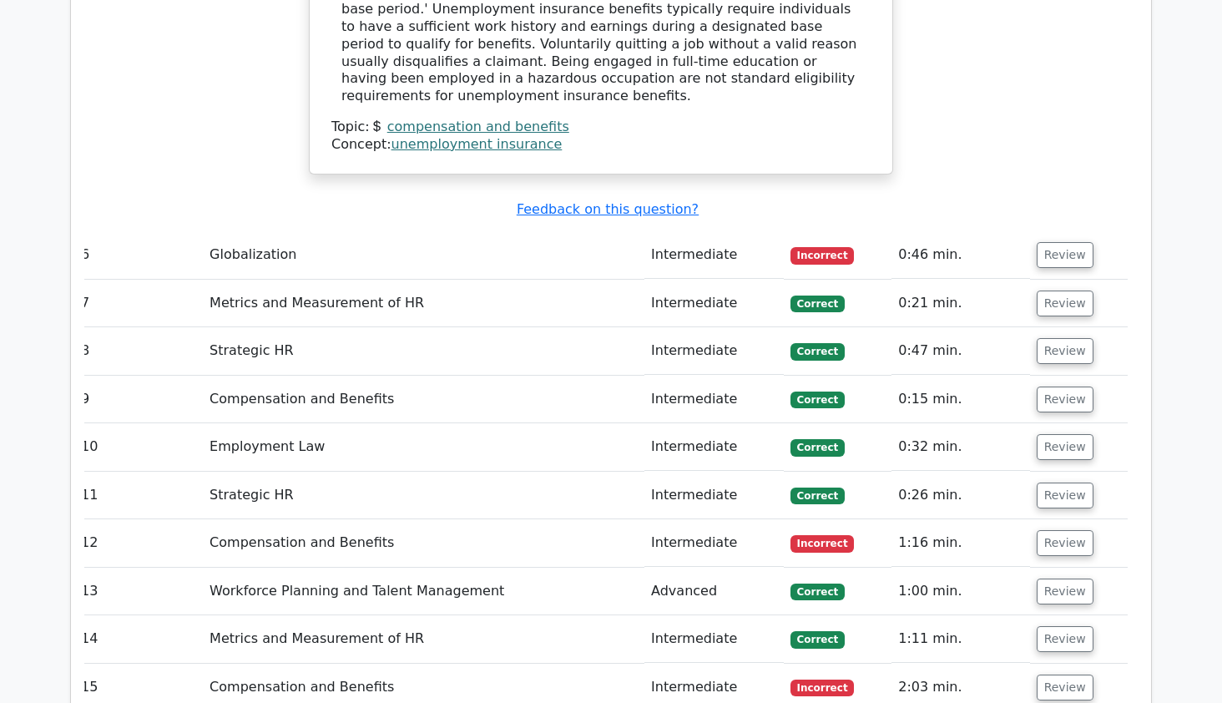
scroll to position [4904, 0]
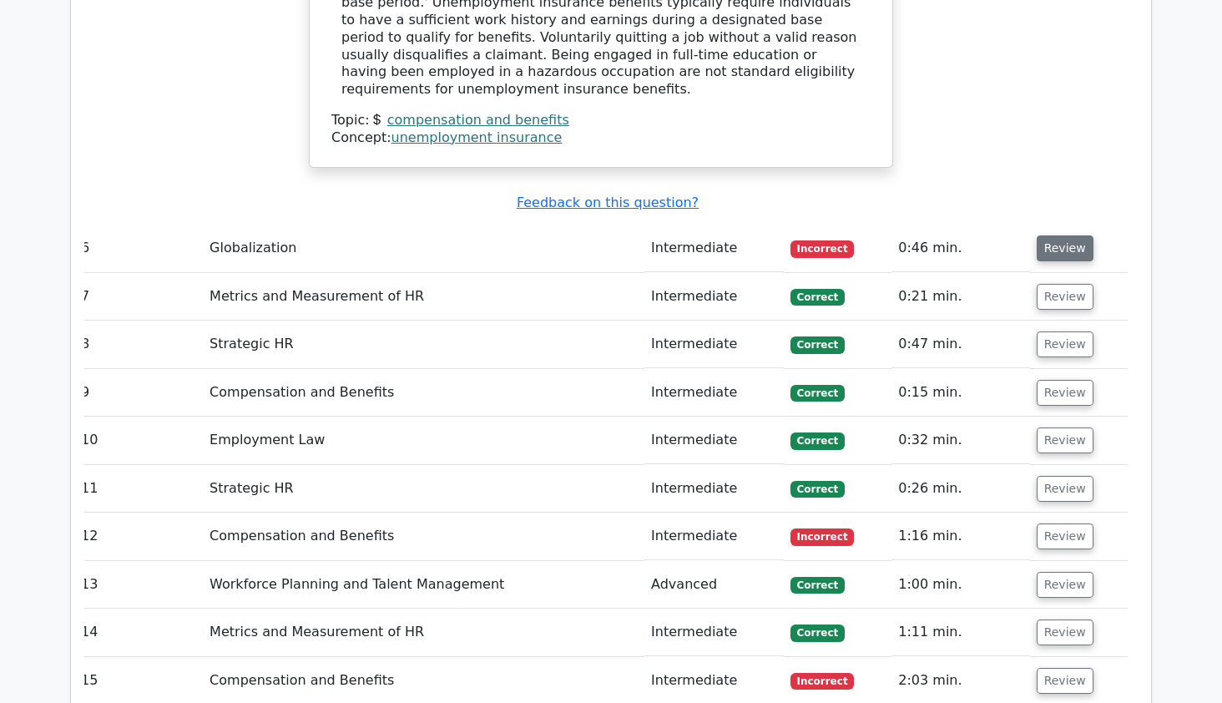
click at [1057, 235] on button "Review" at bounding box center [1065, 248] width 57 height 26
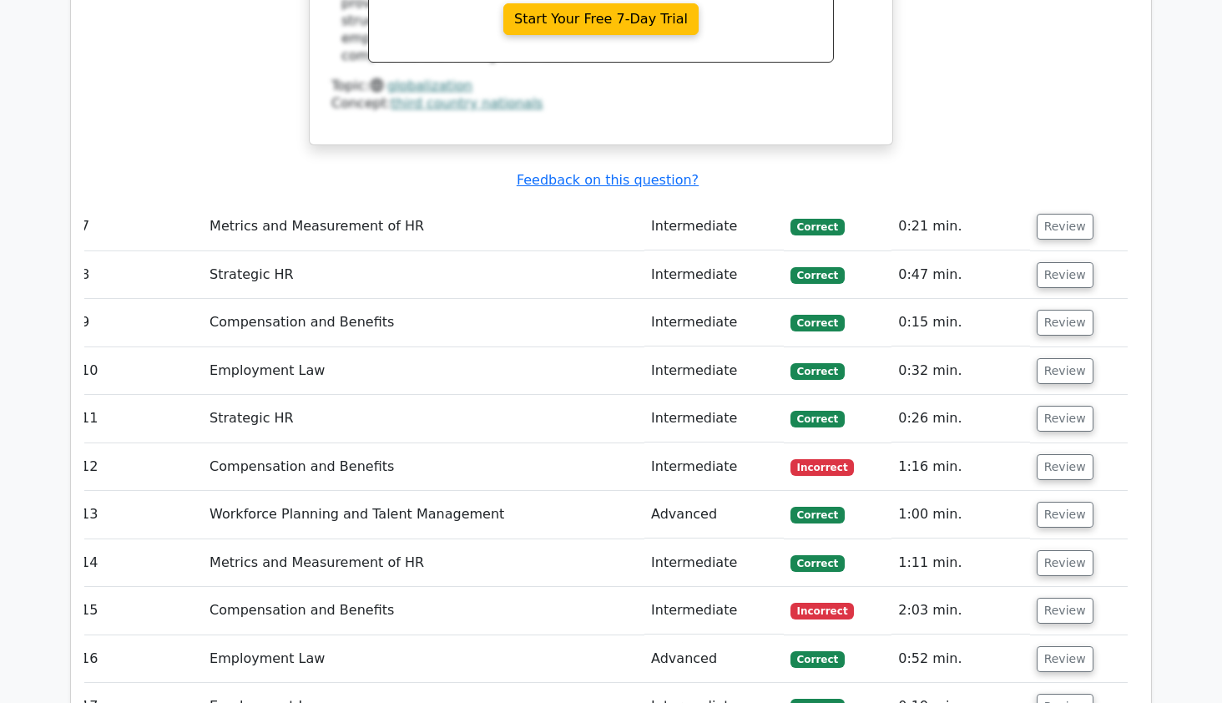
scroll to position [5686, 0]
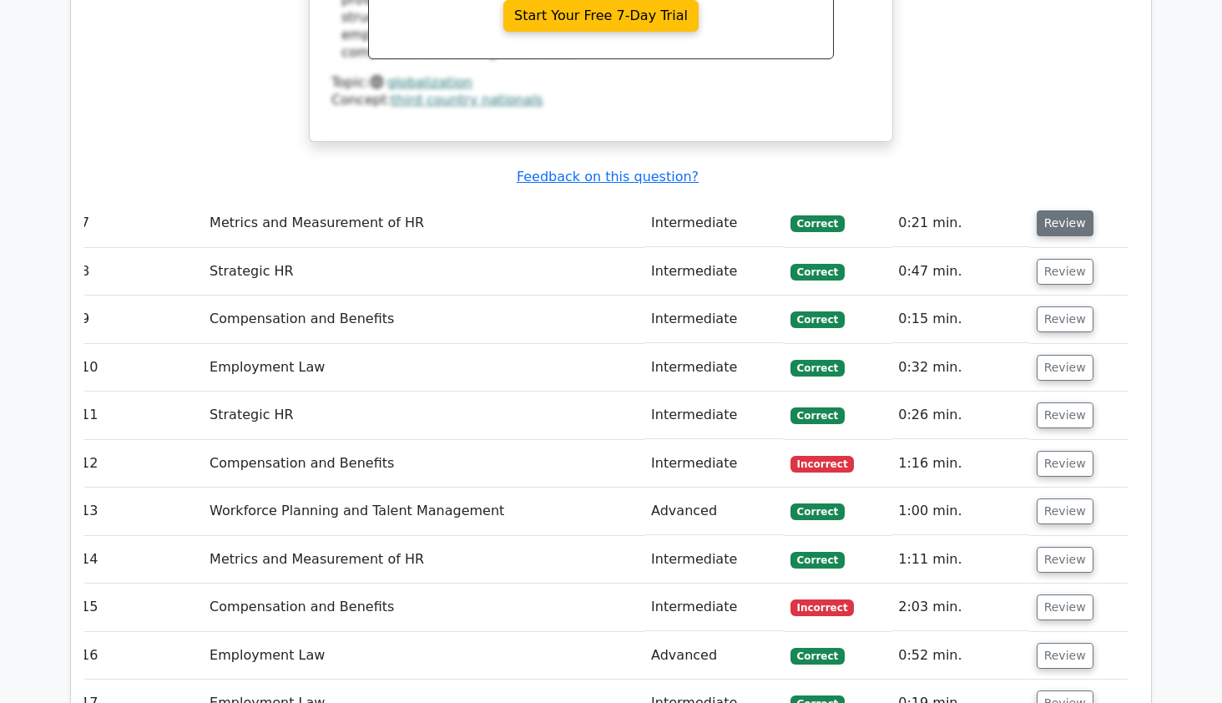
click at [1059, 210] on button "Review" at bounding box center [1065, 223] width 57 height 26
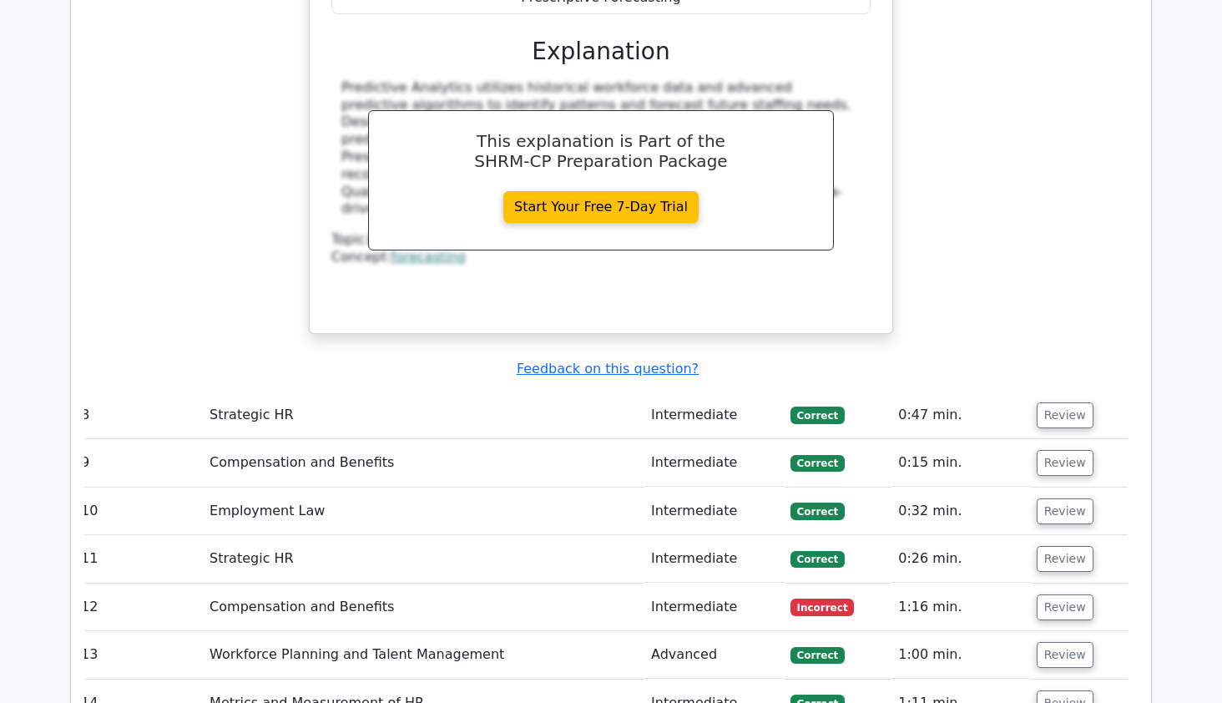
scroll to position [6293, 0]
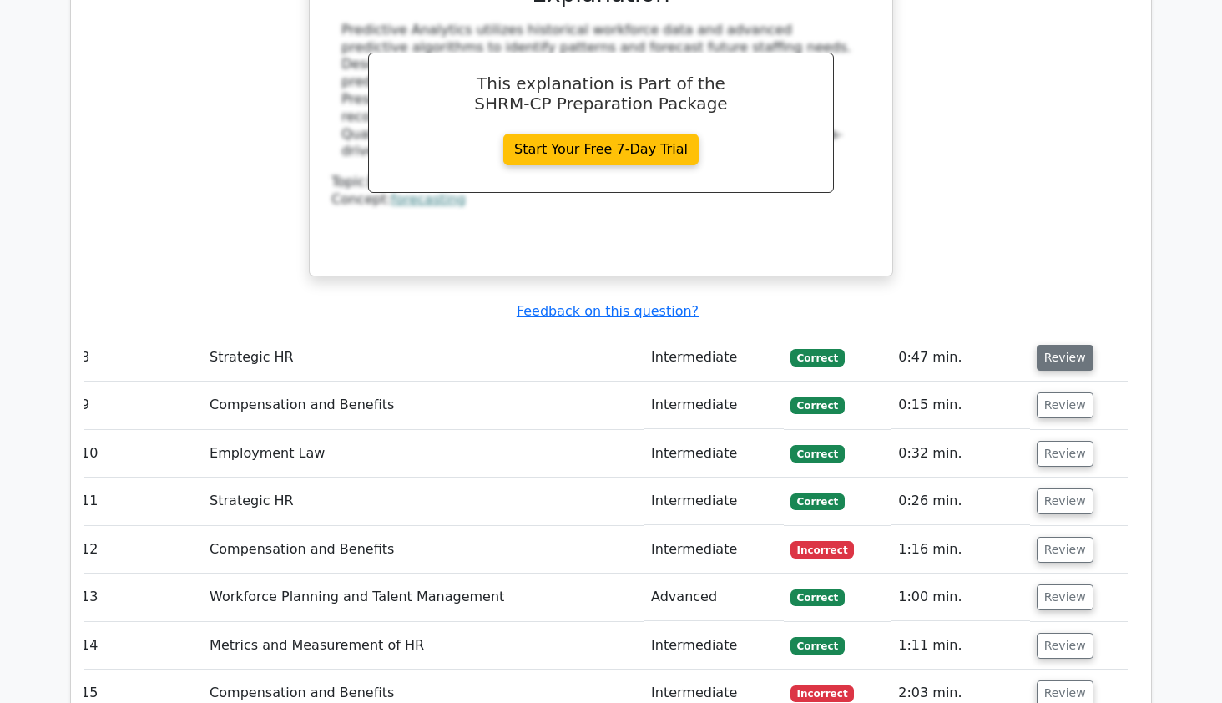
click at [1042, 345] on button "Review" at bounding box center [1065, 358] width 57 height 26
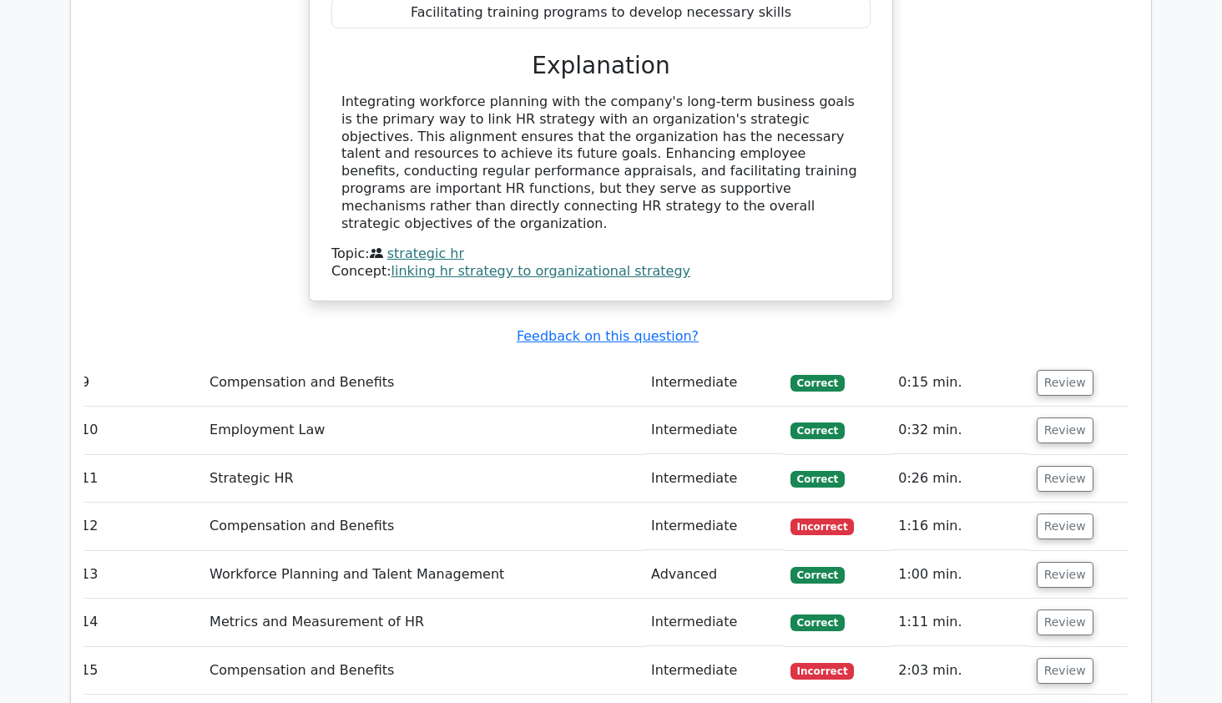
scroll to position [6944, 0]
click at [1042, 368] on button "Review" at bounding box center [1065, 381] width 57 height 26
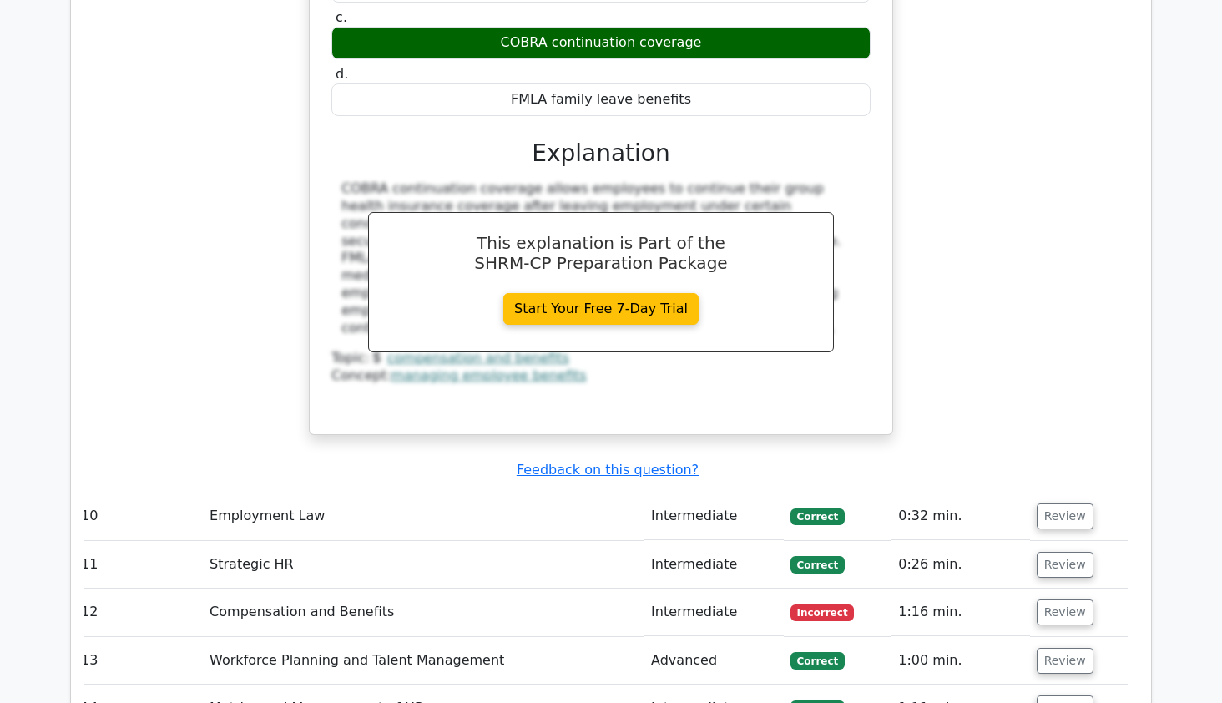
scroll to position [7552, 0]
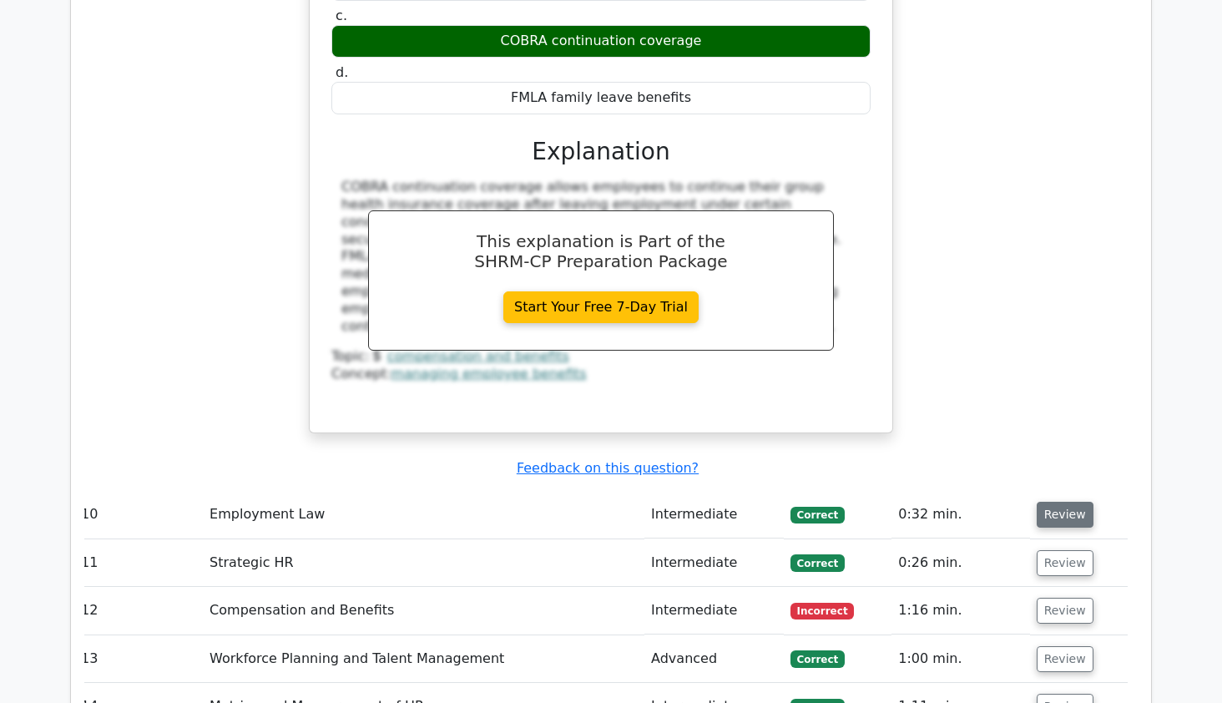
click at [1060, 502] on button "Review" at bounding box center [1065, 515] width 57 height 26
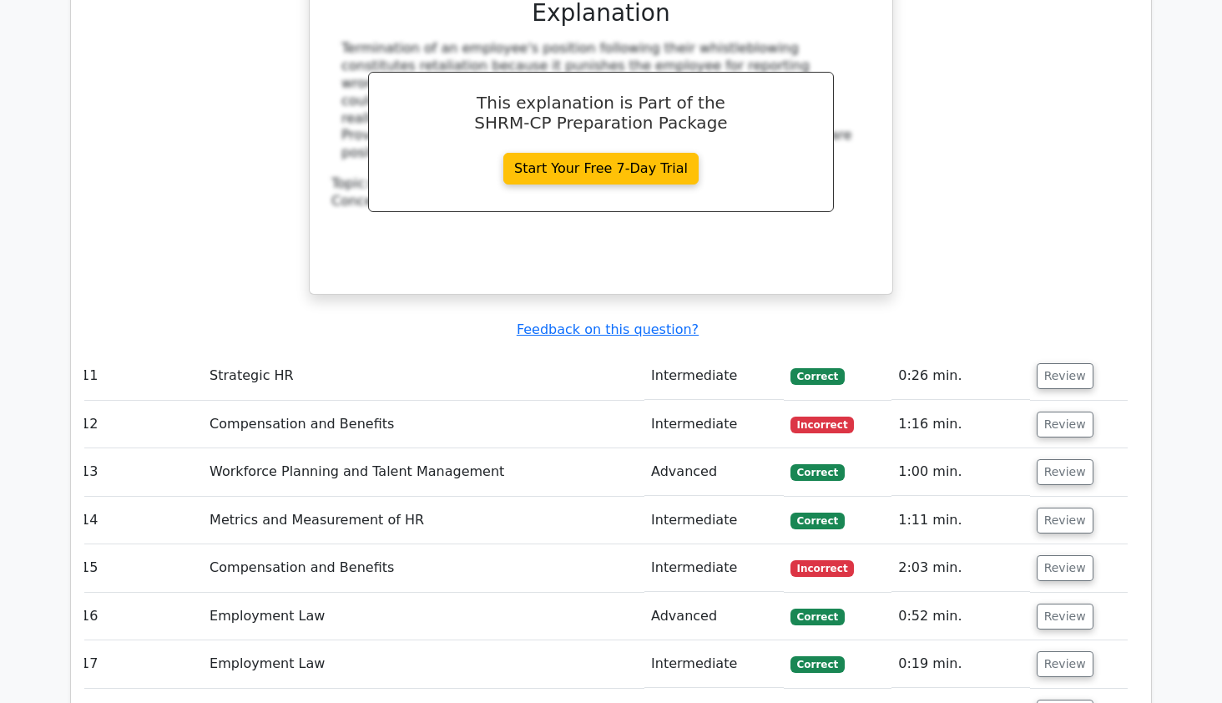
scroll to position [8420, 0]
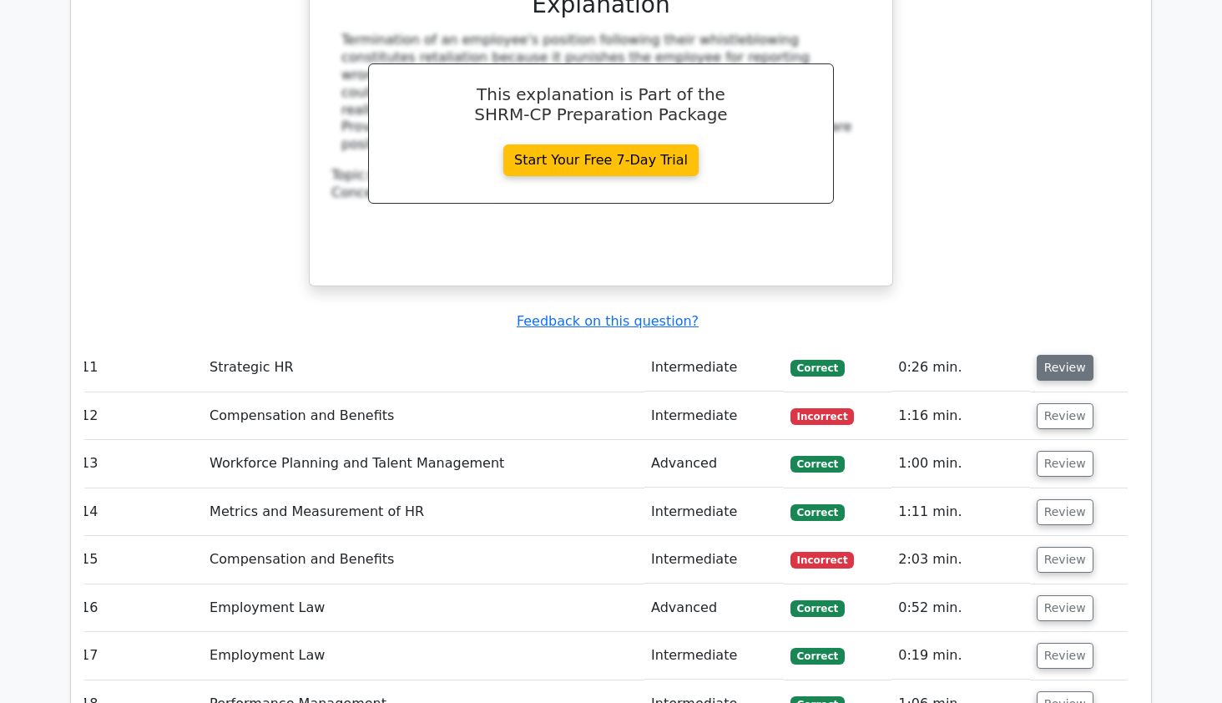
click at [1068, 355] on button "Review" at bounding box center [1065, 368] width 57 height 26
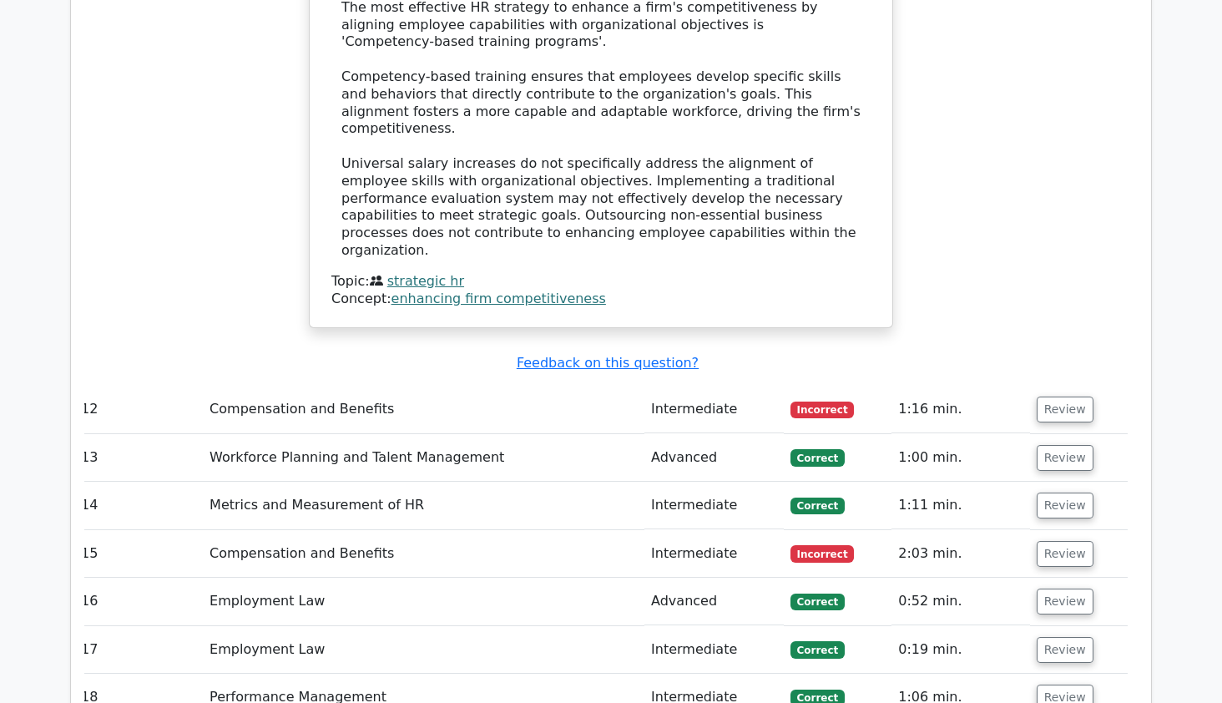
scroll to position [9201, 0]
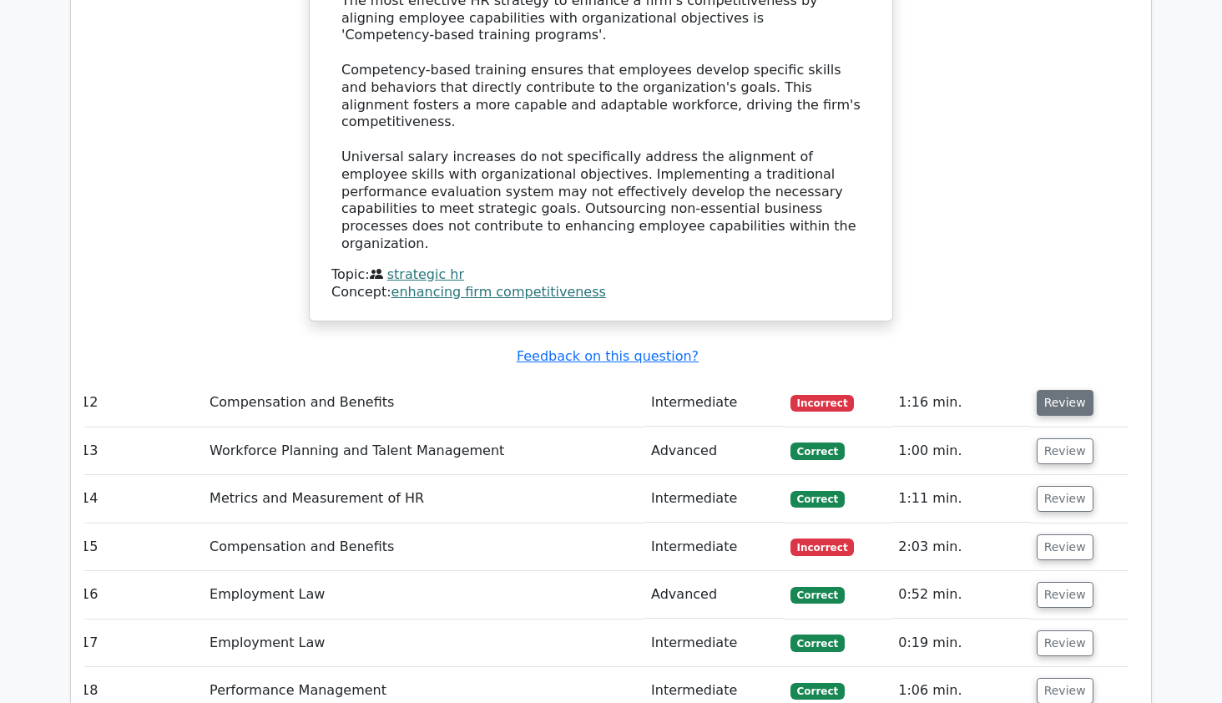
click at [1063, 390] on button "Review" at bounding box center [1065, 403] width 57 height 26
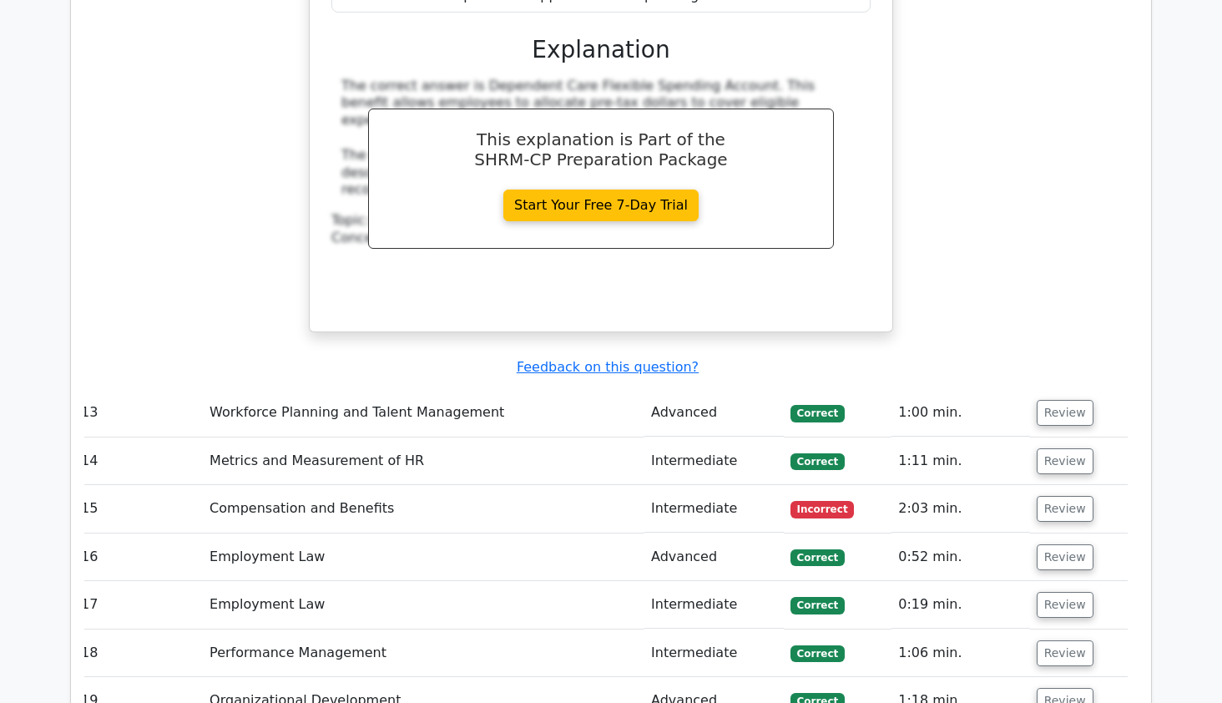
scroll to position [9939, 0]
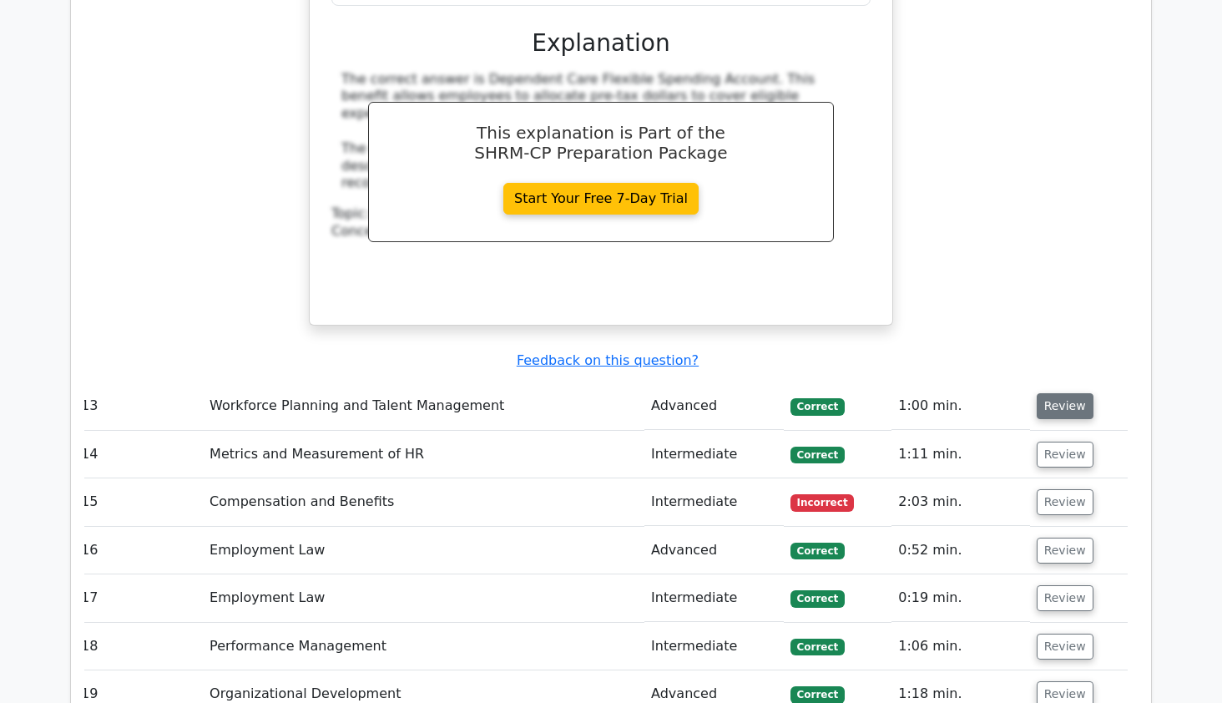
click at [1063, 393] on button "Review" at bounding box center [1065, 406] width 57 height 26
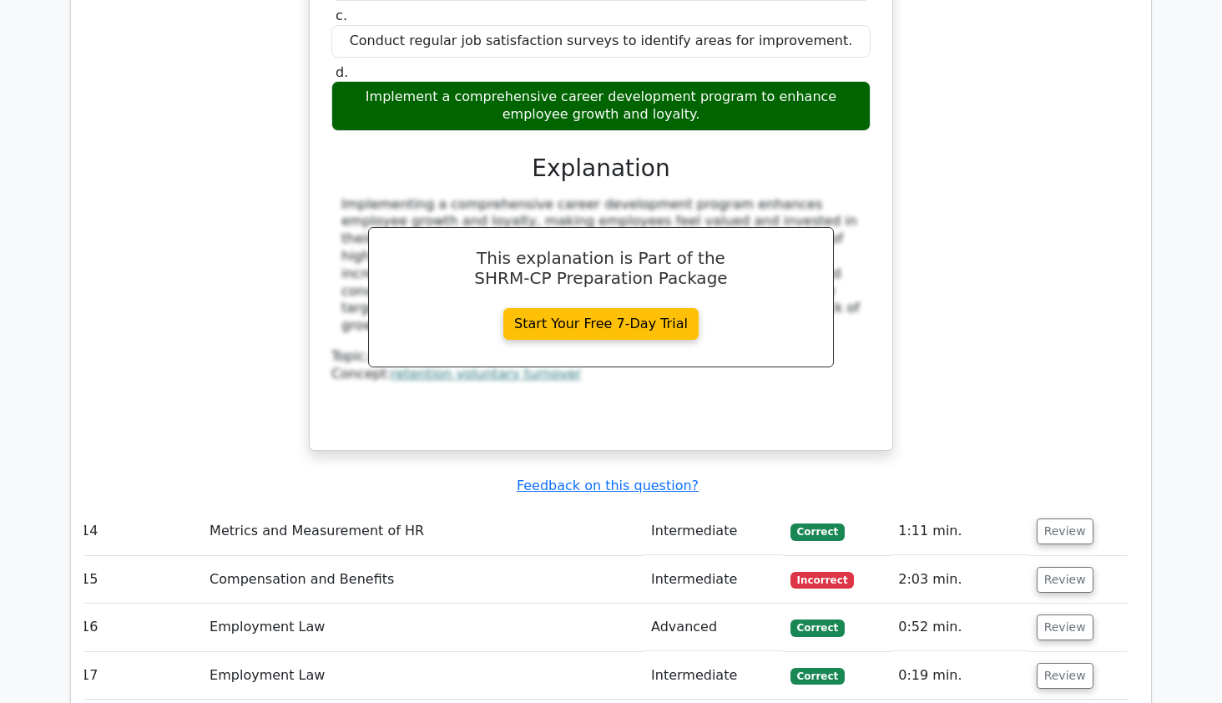
scroll to position [10633, 0]
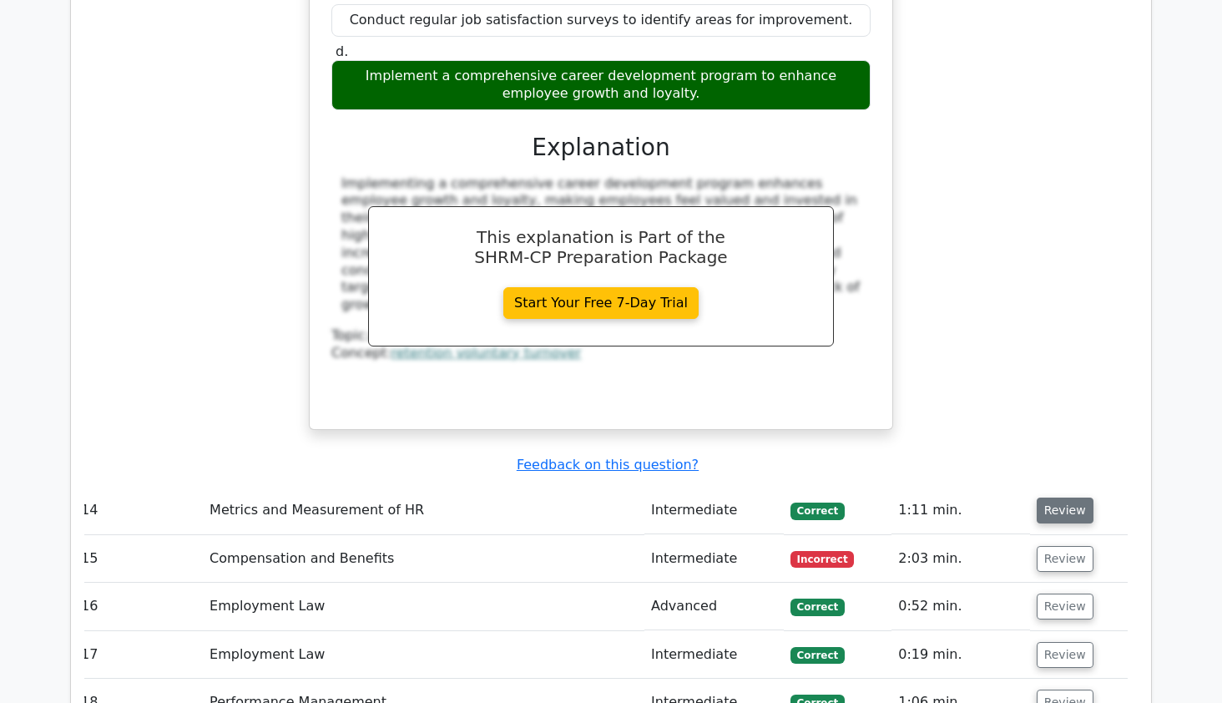
click at [1058, 497] on button "Review" at bounding box center [1065, 510] width 57 height 26
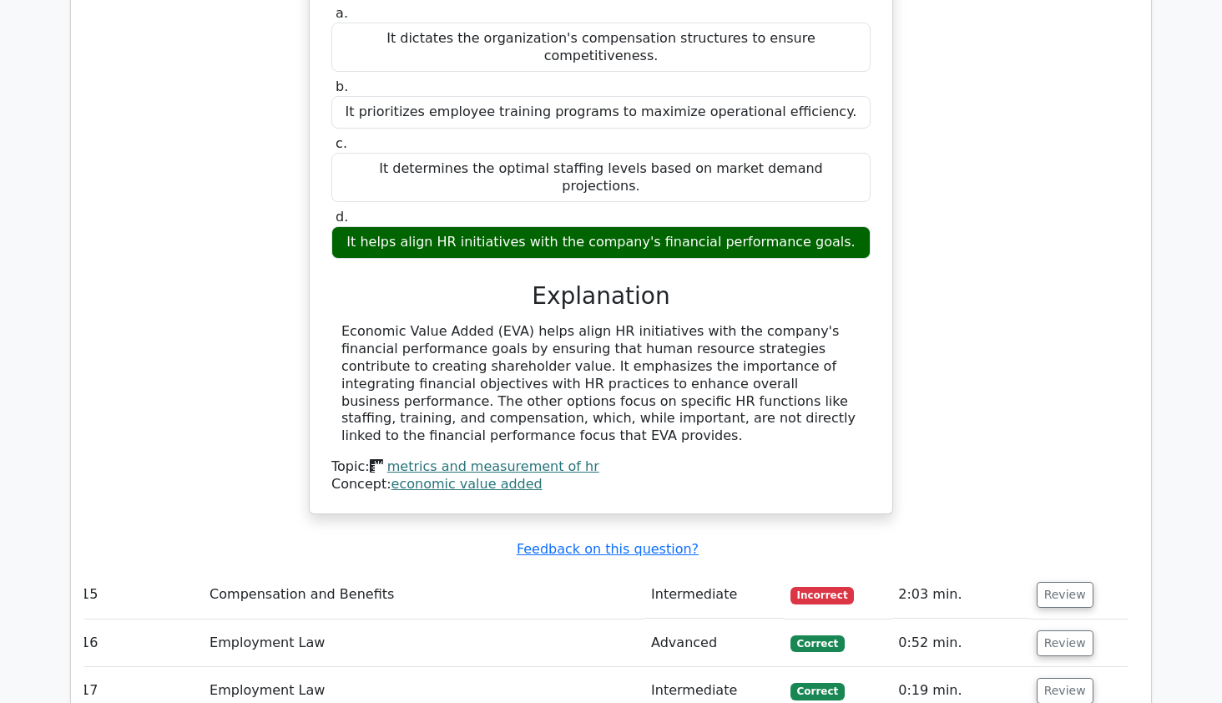
scroll to position [11284, 0]
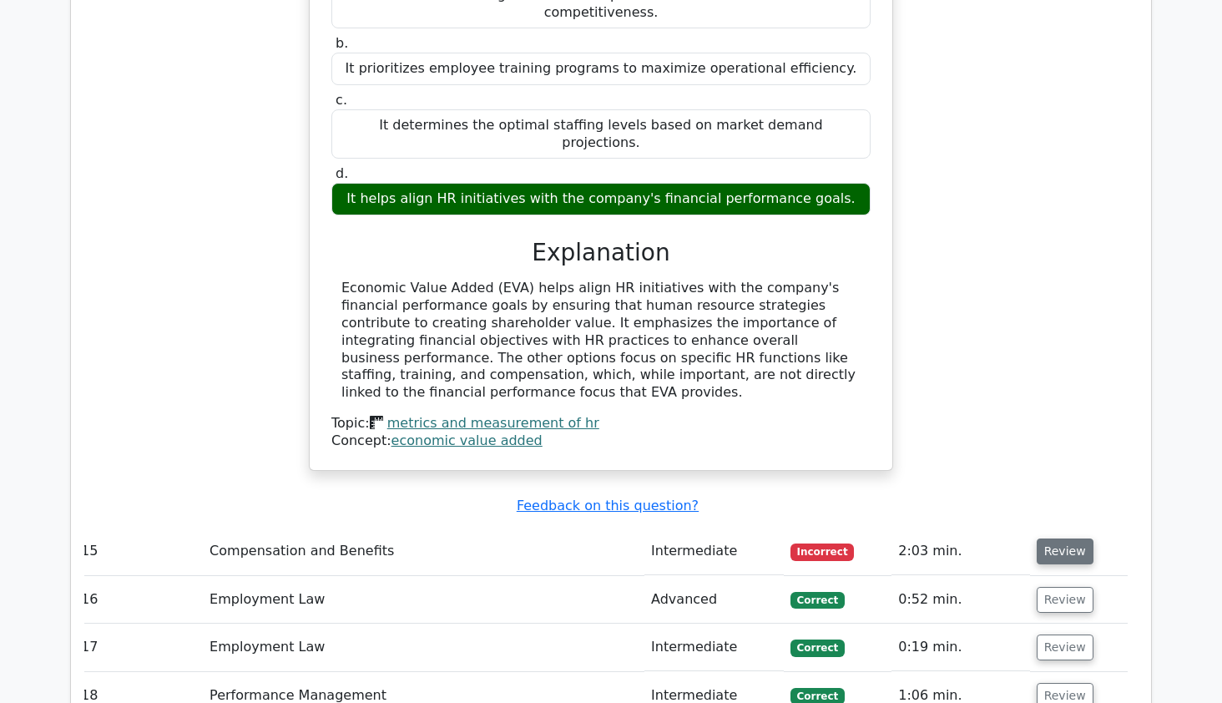
click at [1042, 538] on button "Review" at bounding box center [1065, 551] width 57 height 26
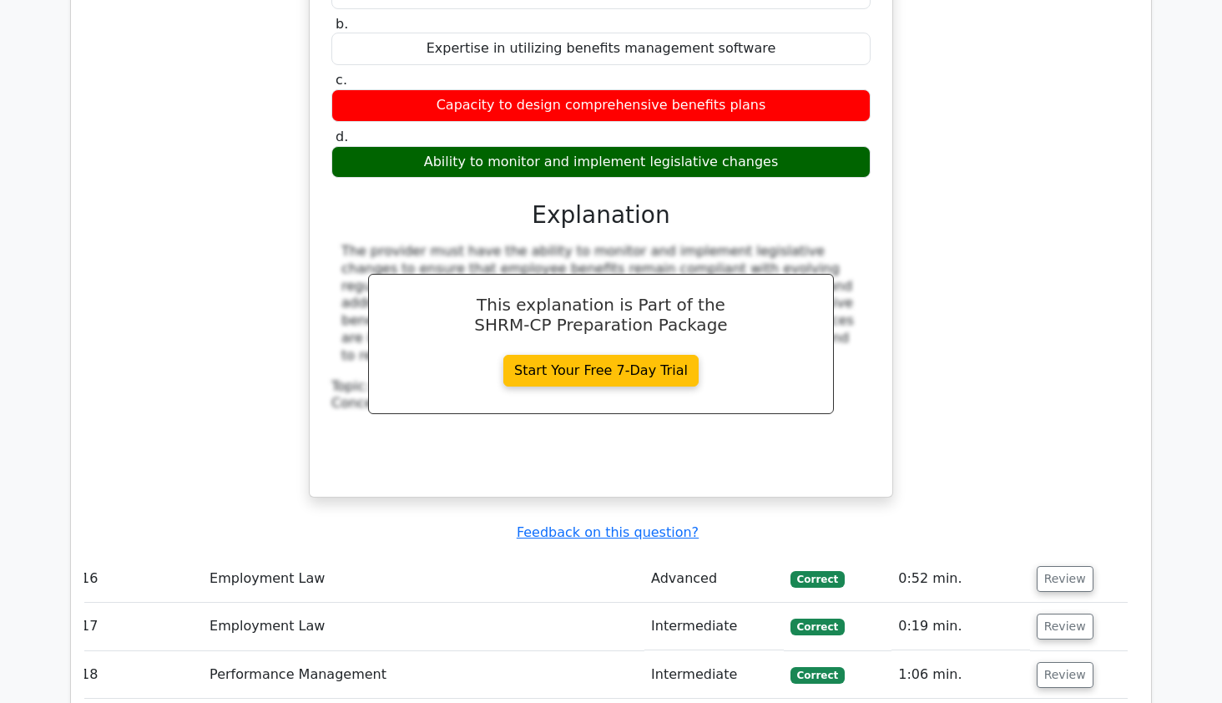
scroll to position [12066, 0]
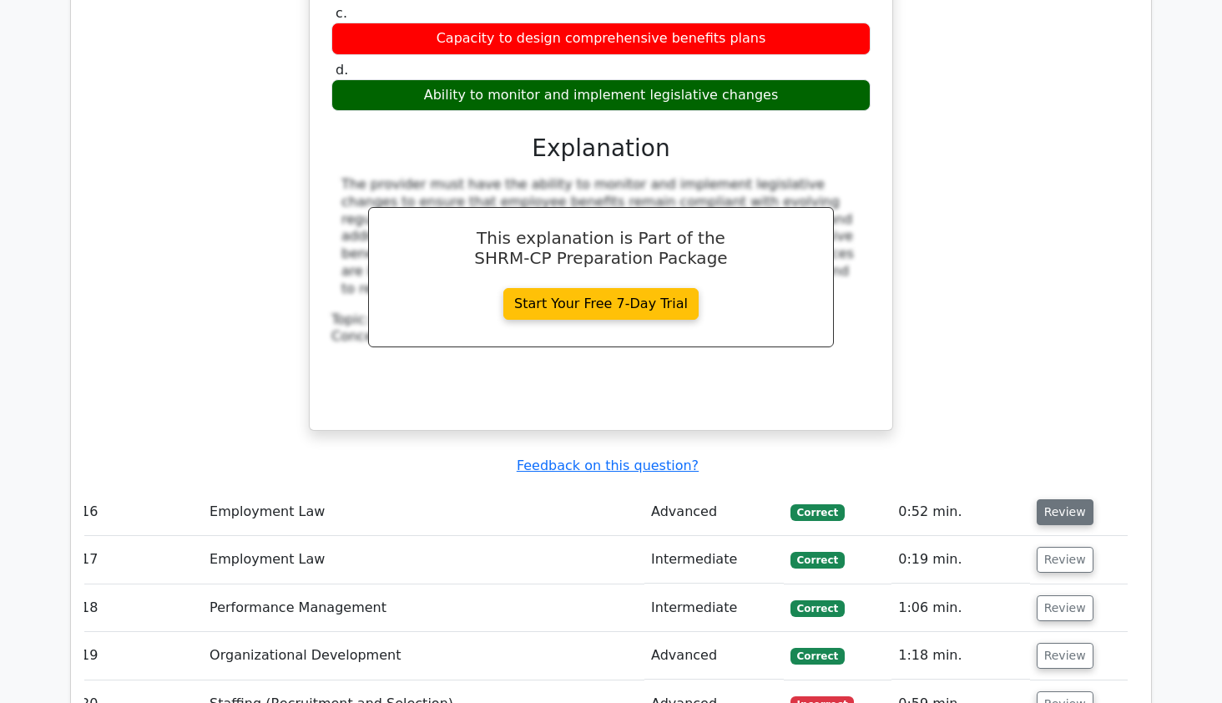
click at [1052, 499] on button "Review" at bounding box center [1065, 512] width 57 height 26
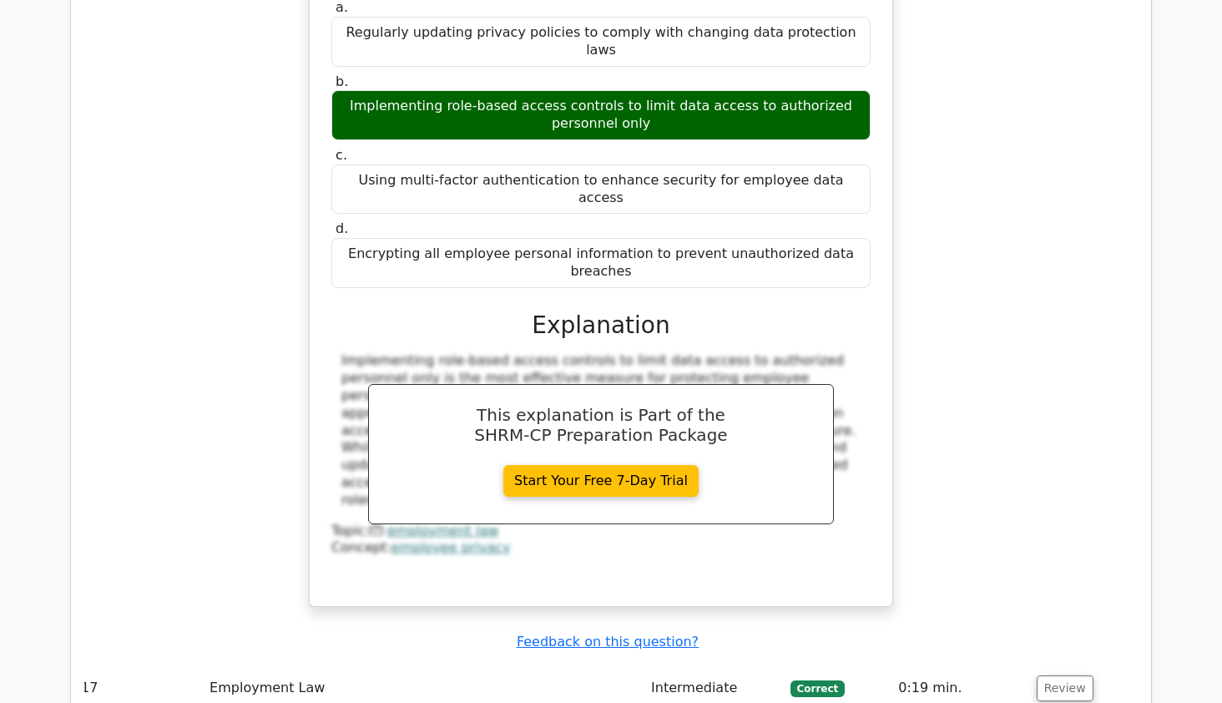
scroll to position [12760, 0]
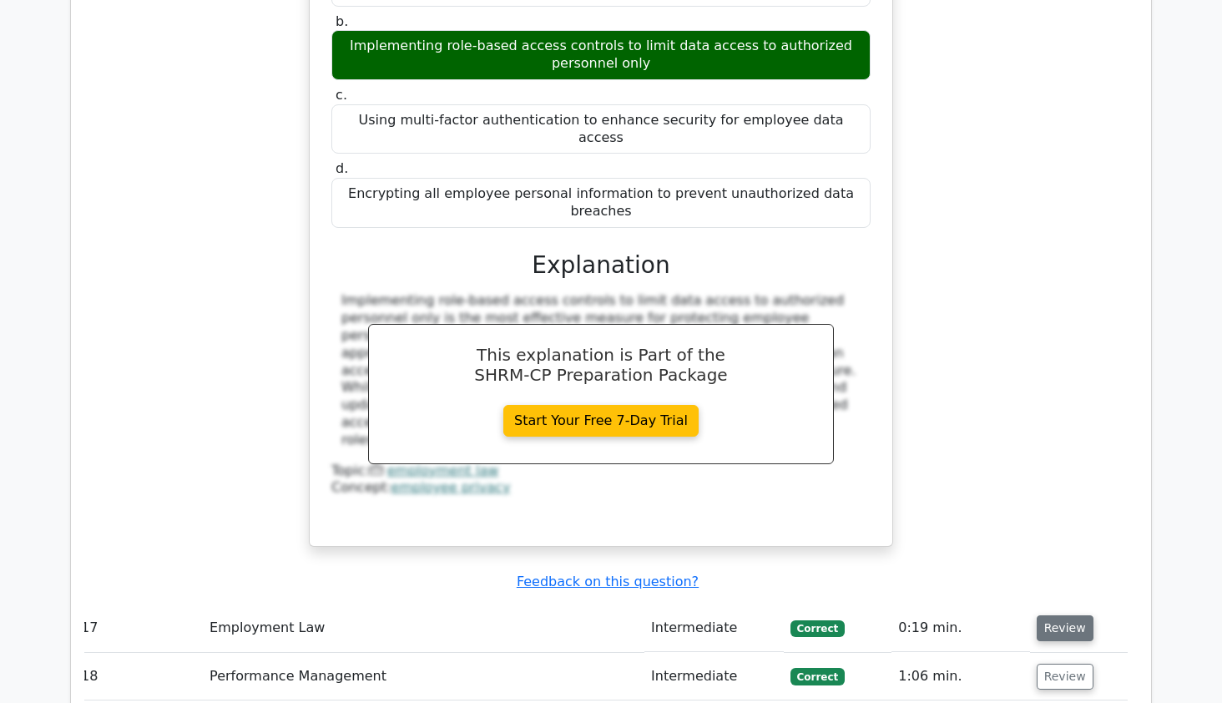
click at [1048, 615] on button "Review" at bounding box center [1065, 628] width 57 height 26
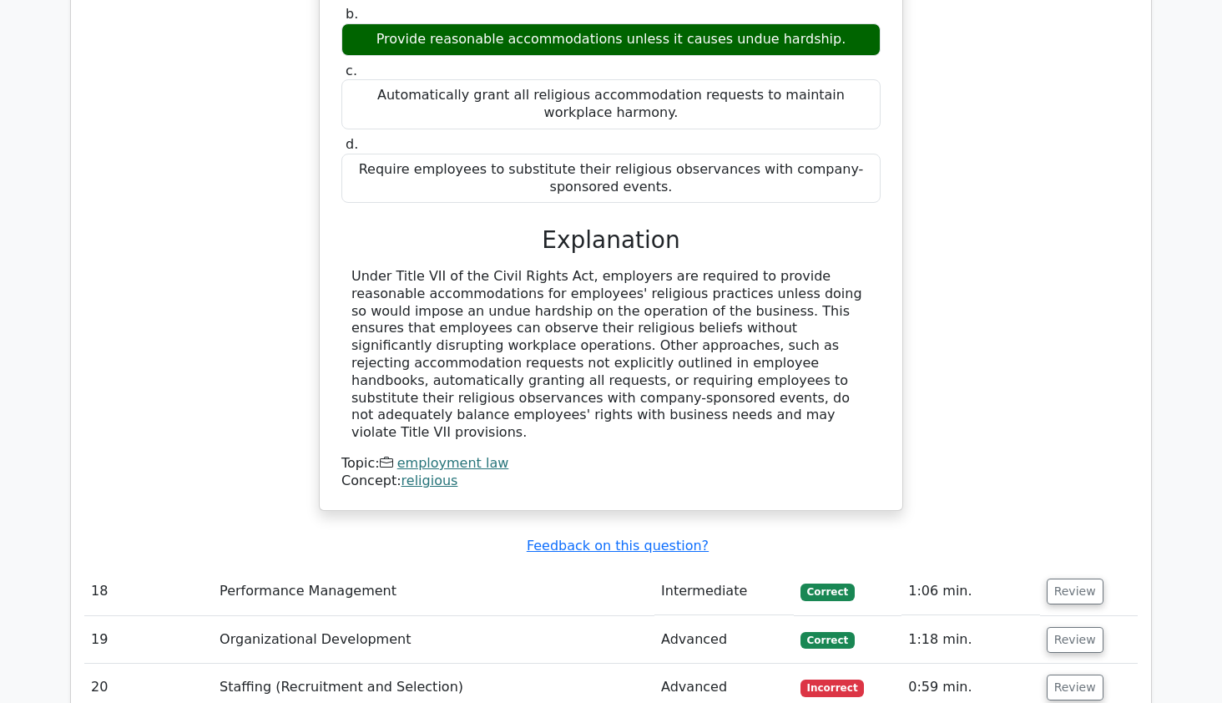
scroll to position [13585, 0]
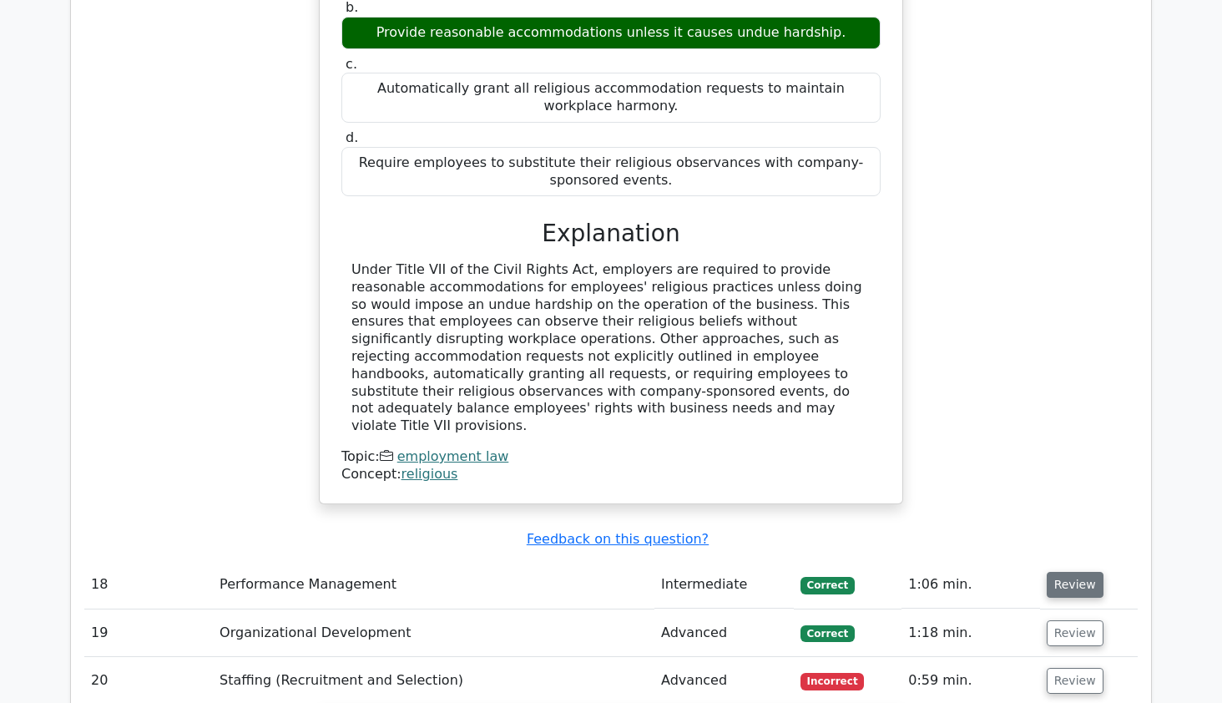
click at [1078, 572] on button "Review" at bounding box center [1075, 585] width 57 height 26
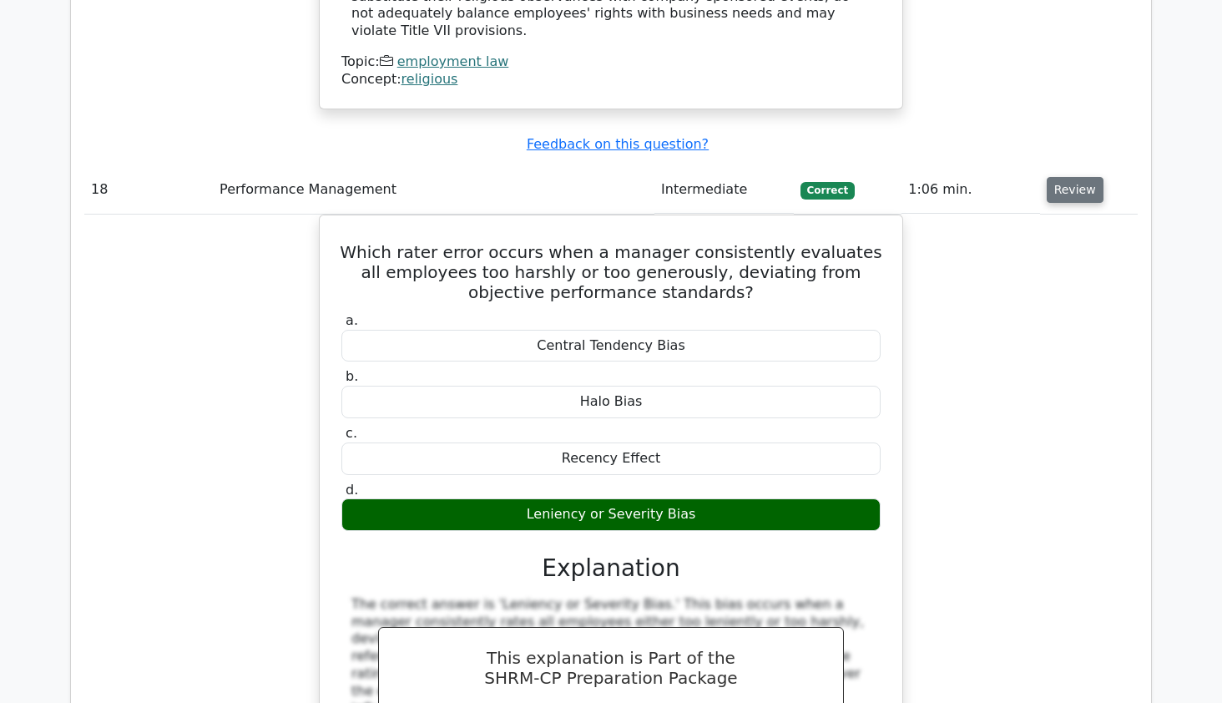
scroll to position [14106, 0]
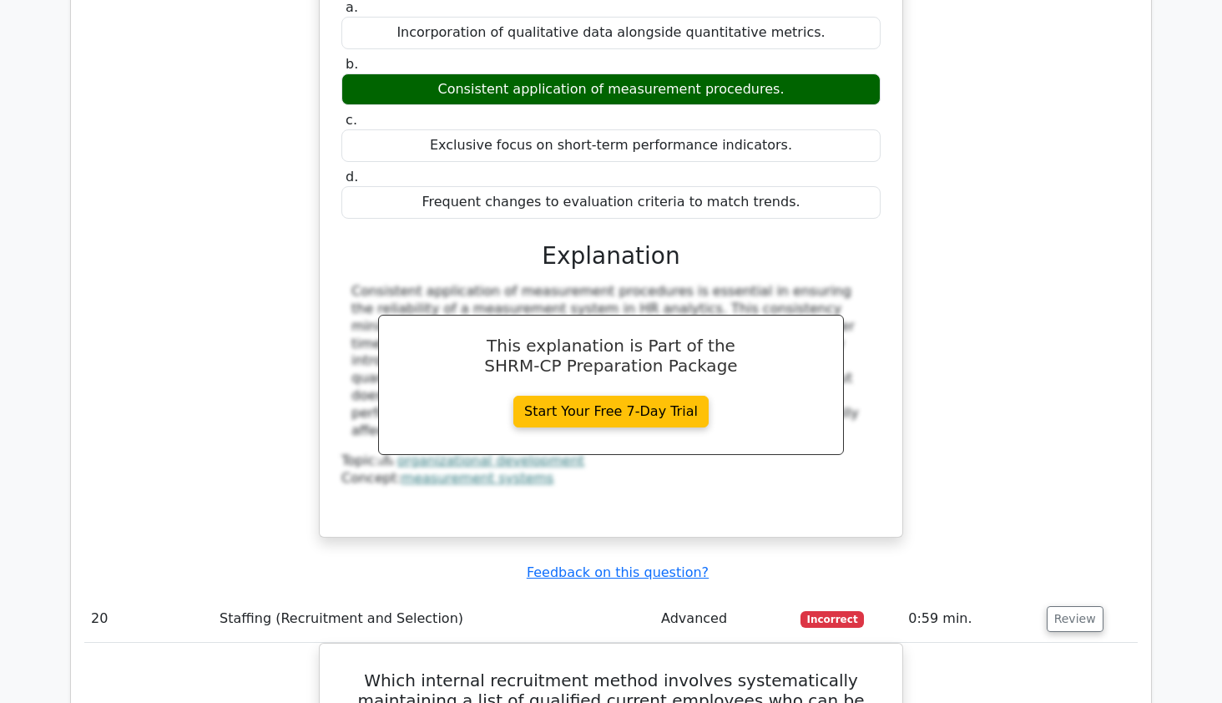
scroll to position [15017, 0]
